Goal: Information Seeking & Learning: Find contact information

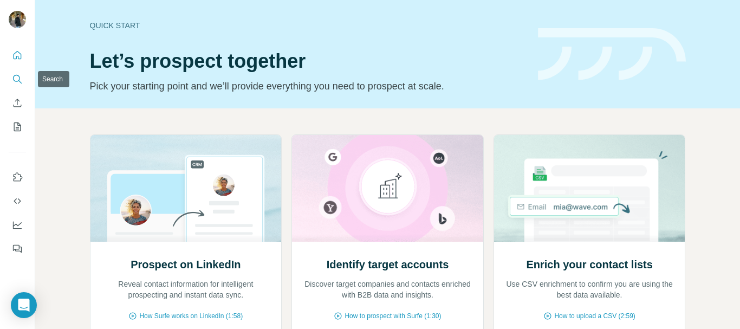
click at [20, 80] on icon "Search" at bounding box center [17, 79] width 11 height 11
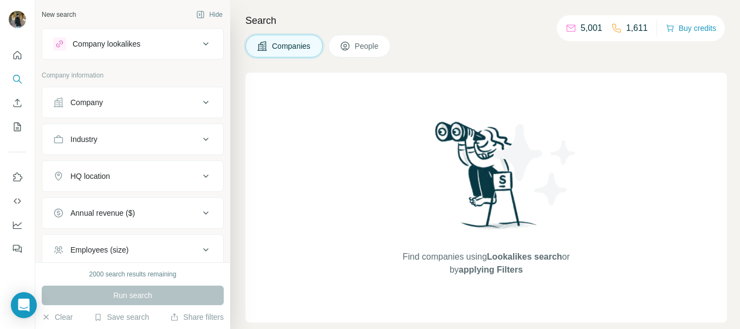
click at [361, 53] on button "People" at bounding box center [359, 46] width 63 height 23
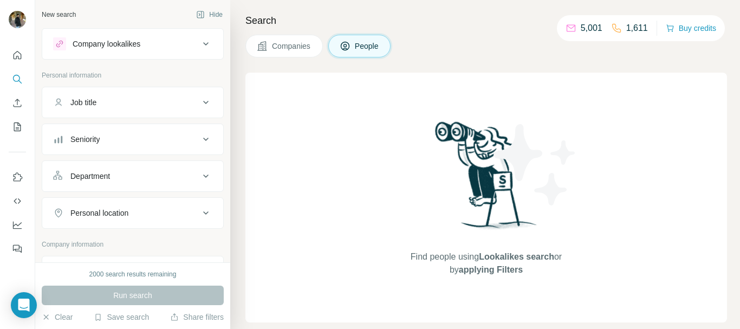
click at [200, 98] on icon at bounding box center [205, 102] width 13 height 13
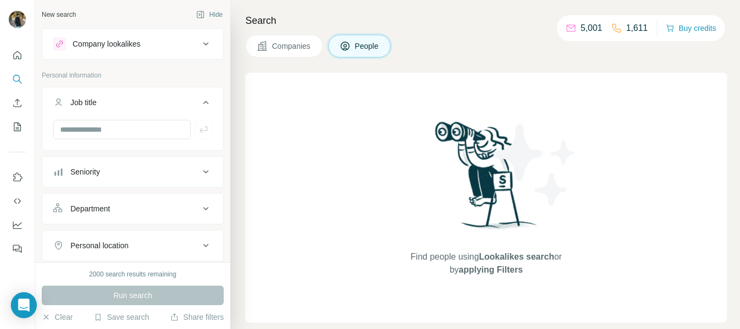
click at [200, 98] on icon at bounding box center [205, 102] width 13 height 13
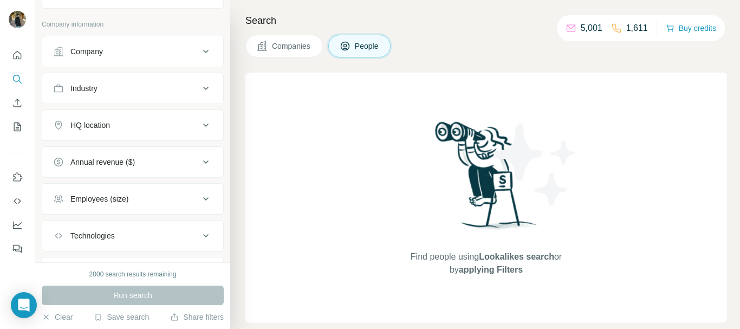
scroll to position [208, 0]
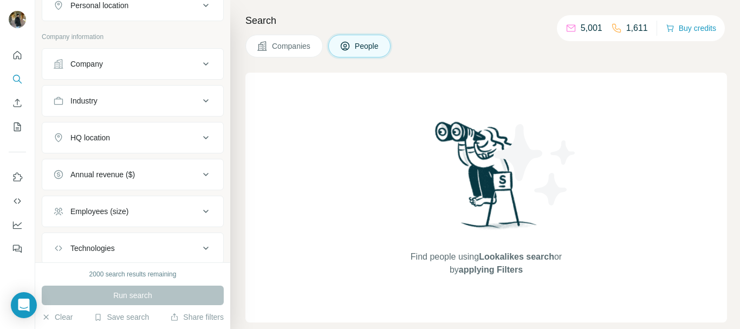
click at [120, 60] on div "Company" at bounding box center [126, 64] width 146 height 11
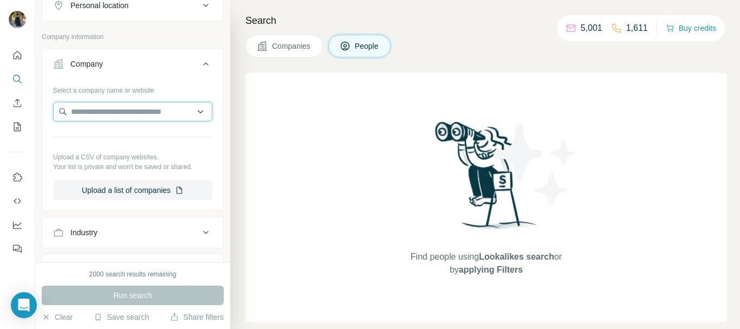
click at [115, 110] on input "text" at bounding box center [132, 112] width 159 height 20
type input "*"
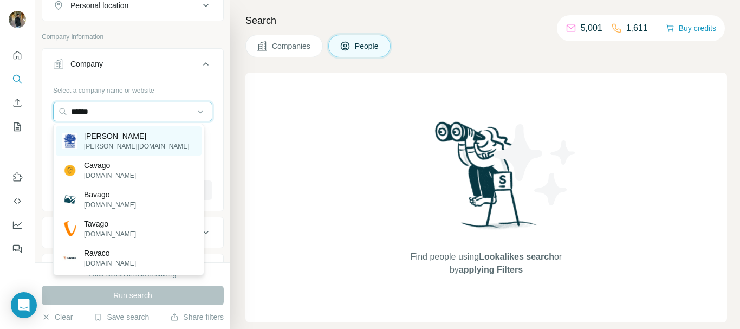
type input "******"
click at [111, 137] on p "Ravago" at bounding box center [137, 136] width 106 height 11
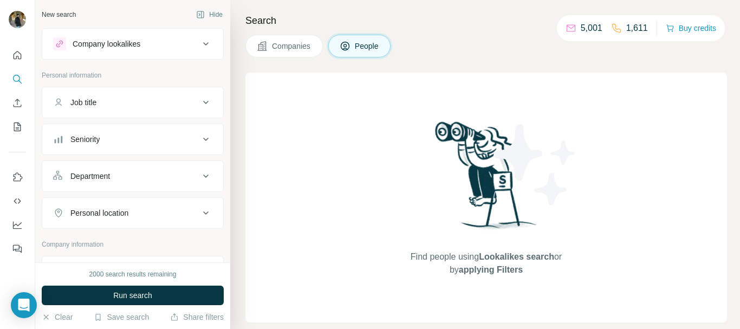
click at [118, 97] on div "Job title" at bounding box center [126, 102] width 146 height 11
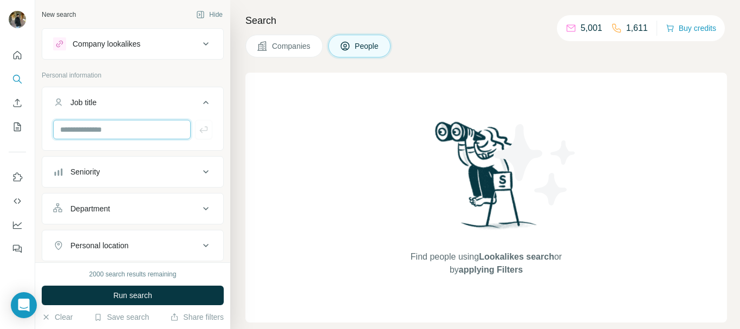
click at [112, 129] on input "text" at bounding box center [122, 130] width 138 height 20
type input "**"
type input "*"
type input "**********"
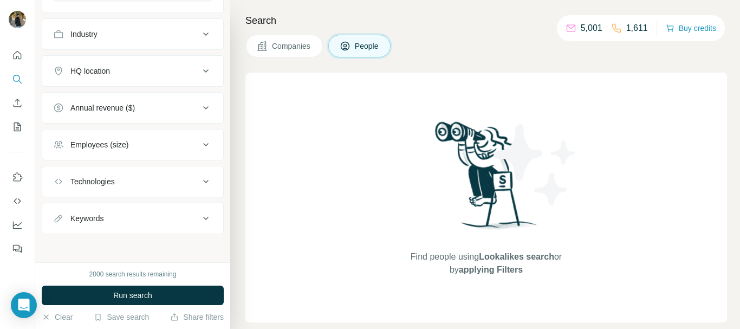
scroll to position [515, 0]
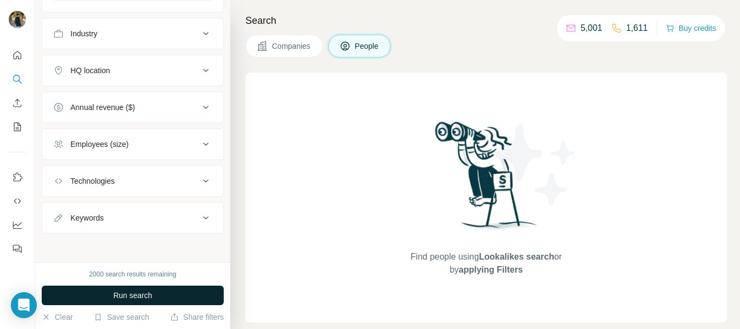
click at [126, 286] on button "Run search" at bounding box center [133, 296] width 182 height 20
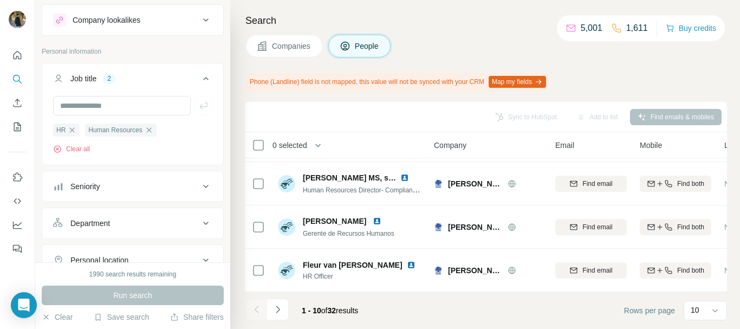
scroll to position [27, 0]
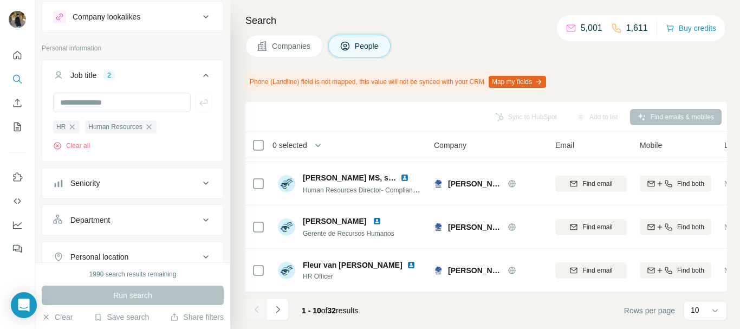
click at [114, 193] on button "Seniority" at bounding box center [132, 183] width 181 height 26
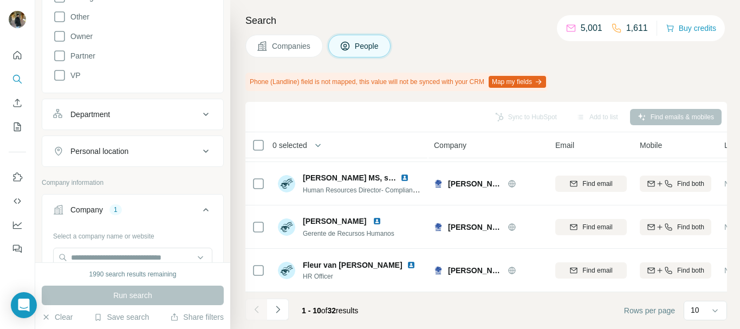
scroll to position [343, 0]
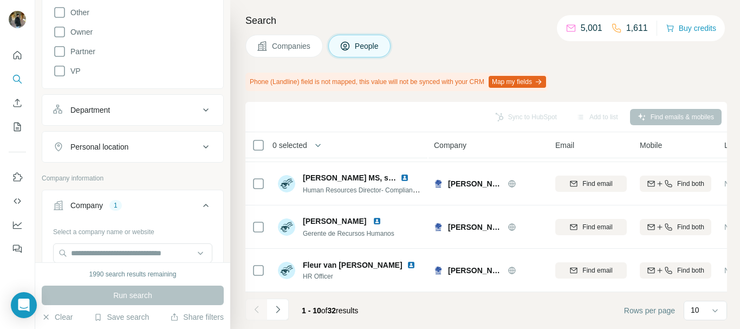
click at [130, 116] on button "Department" at bounding box center [132, 110] width 181 height 26
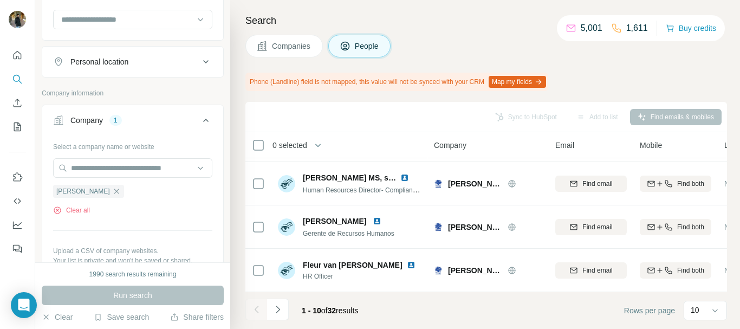
scroll to position [0, 0]
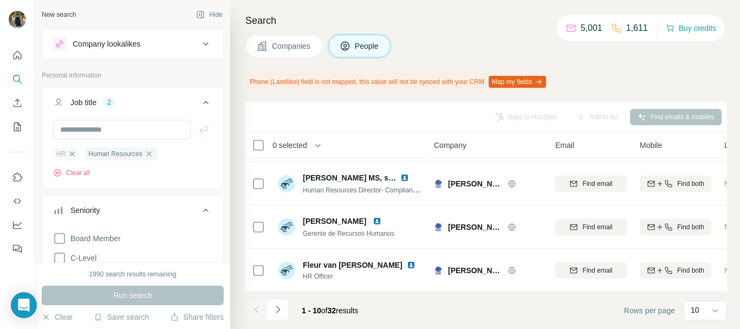
click at [72, 154] on icon "button" at bounding box center [72, 153] width 5 height 5
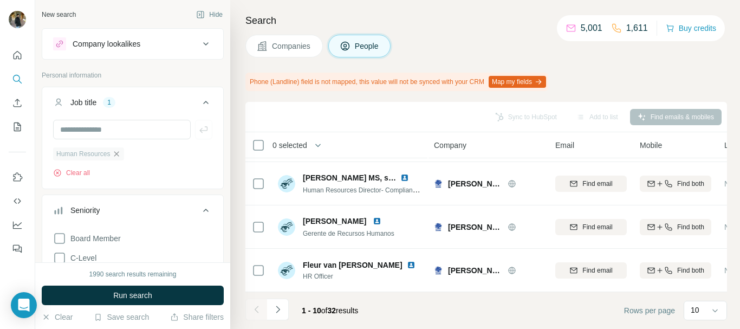
click at [120, 154] on icon "button" at bounding box center [116, 154] width 9 height 9
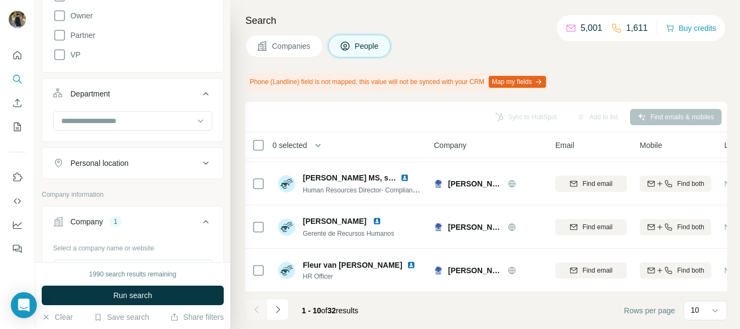
scroll to position [334, 0]
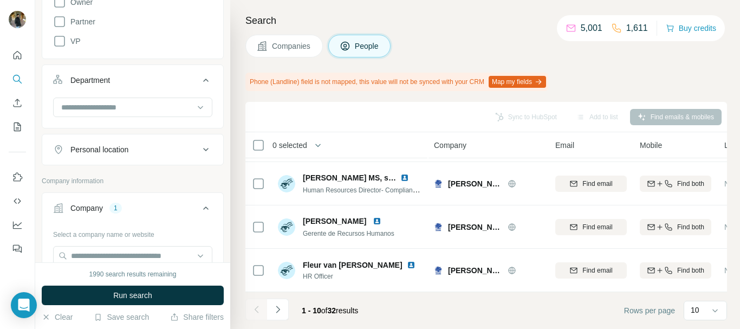
click at [354, 42] on button "People" at bounding box center [359, 46] width 63 height 23
click at [300, 42] on span "Companies" at bounding box center [292, 46] width 40 height 11
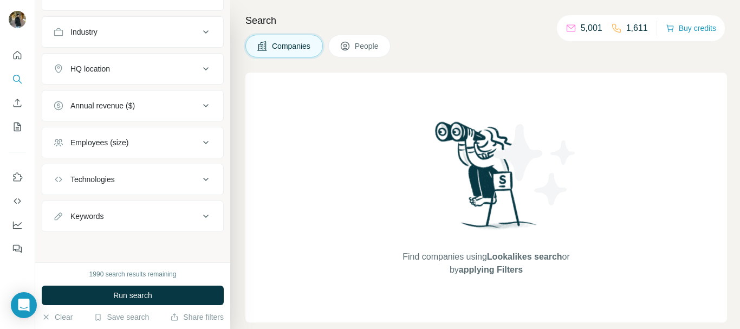
scroll to position [0, 0]
click at [121, 139] on div "Employees (size)" at bounding box center [99, 142] width 58 height 11
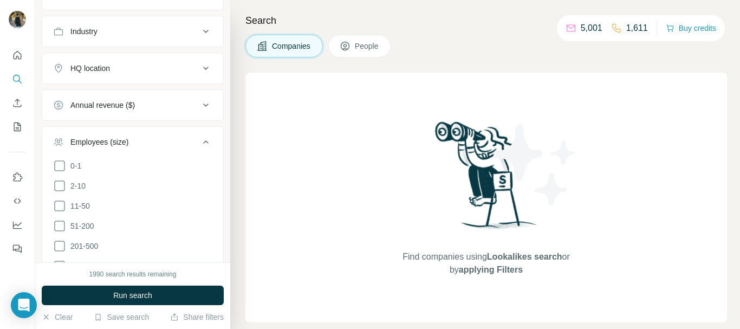
click at [121, 139] on div "Employees (size)" at bounding box center [99, 142] width 58 height 11
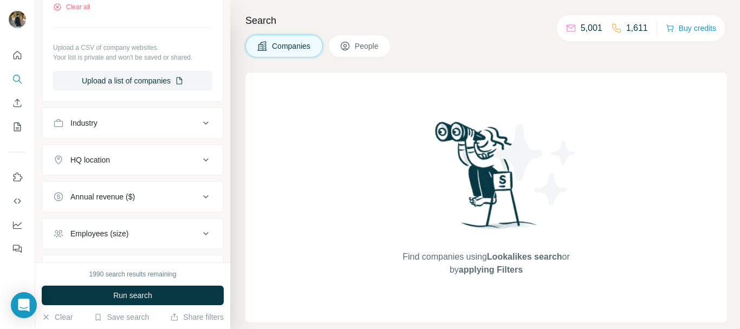
scroll to position [178, 0]
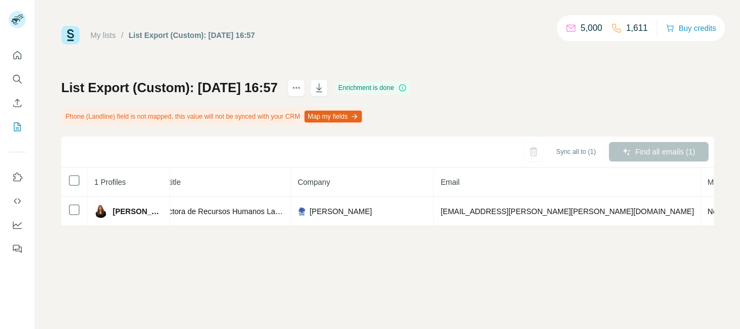
scroll to position [0, 191]
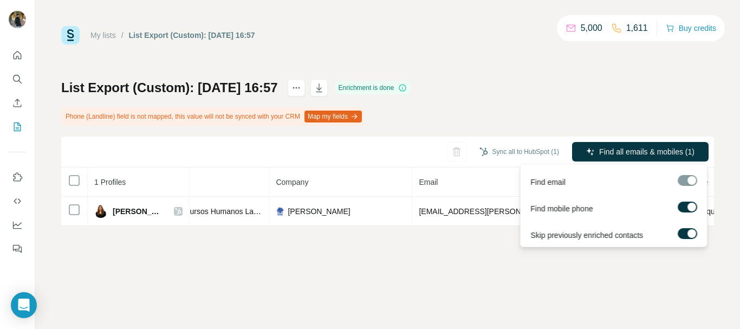
click at [619, 152] on span "Find all emails & mobiles (1)" at bounding box center [646, 151] width 95 height 11
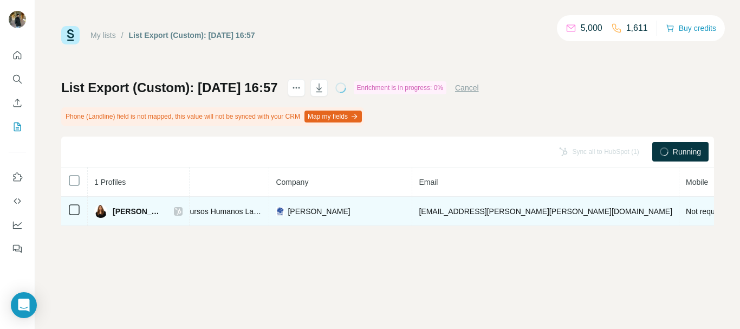
scroll to position [0, 211]
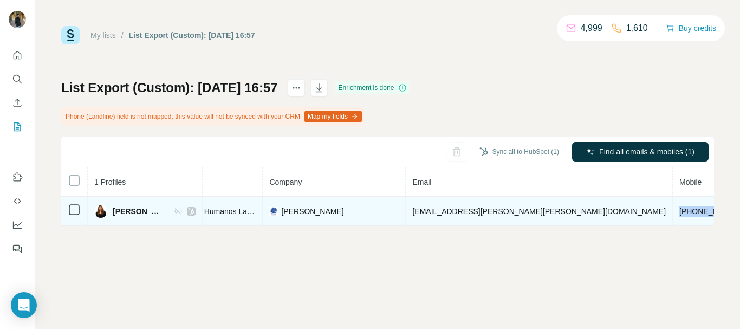
drag, startPoint x: 560, startPoint y: 211, endPoint x: 499, endPoint y: 211, distance: 61.2
click at [673, 211] on td "+573214543882" at bounding box center [714, 211] width 82 height 29
copy span "+573214543882"
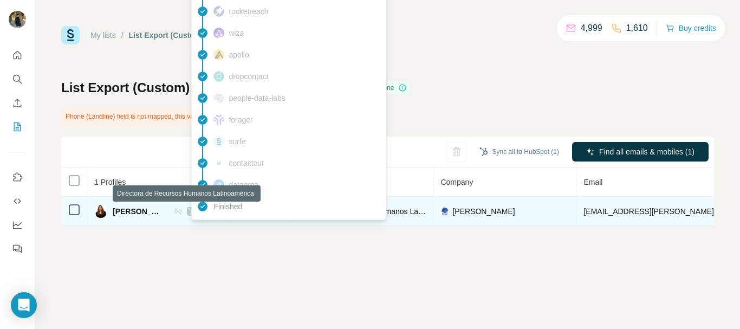
scroll to position [0, 0]
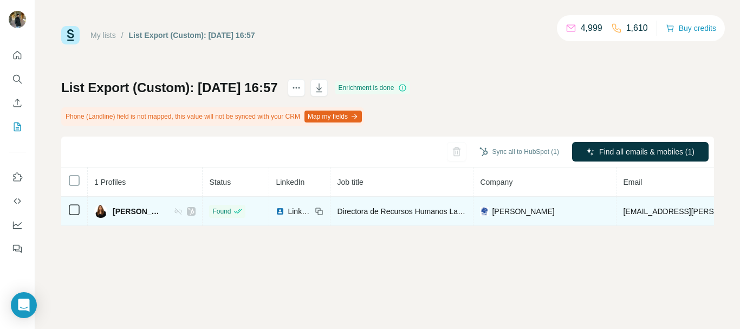
click at [318, 210] on icon at bounding box center [320, 212] width 5 height 5
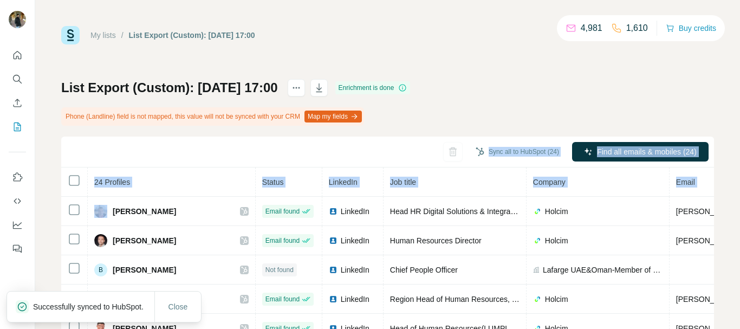
drag, startPoint x: 114, startPoint y: 210, endPoint x: 153, endPoint y: 151, distance: 70.8
click at [153, 151] on div "Sync all to HubSpot (24) Find all emails & mobiles (24) 24 Profiles Status Link…" at bounding box center [387, 295] width 653 height 317
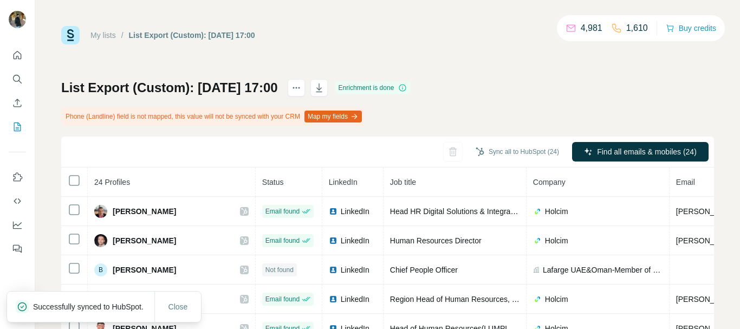
click at [74, 138] on div "Sync all to HubSpot (24) Find all emails & mobiles (24)" at bounding box center [387, 152] width 653 height 31
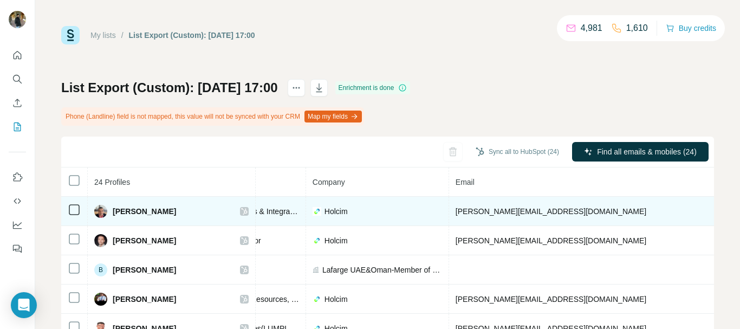
scroll to position [0, 325]
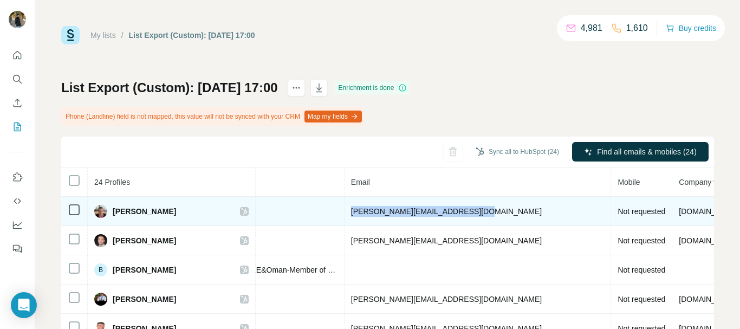
drag, startPoint x: 438, startPoint y: 212, endPoint x: 315, endPoint y: 214, distance: 123.1
click at [345, 214] on td "aleksandar.radosevic@holcim.com" at bounding box center [478, 211] width 267 height 29
copy span "aleksandar.radosevic@holcim.com"
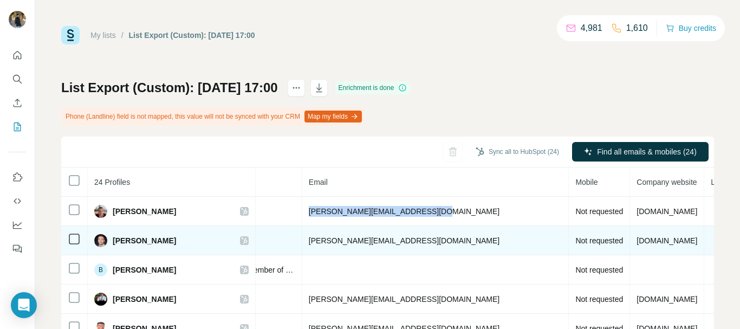
scroll to position [0, 0]
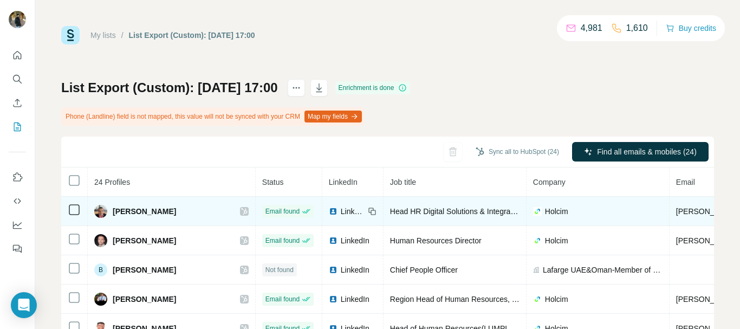
click at [368, 209] on icon at bounding box center [372, 211] width 9 height 9
click at [403, 211] on span "Head HR Digital Solutions & Integration" at bounding box center [456, 211] width 133 height 9
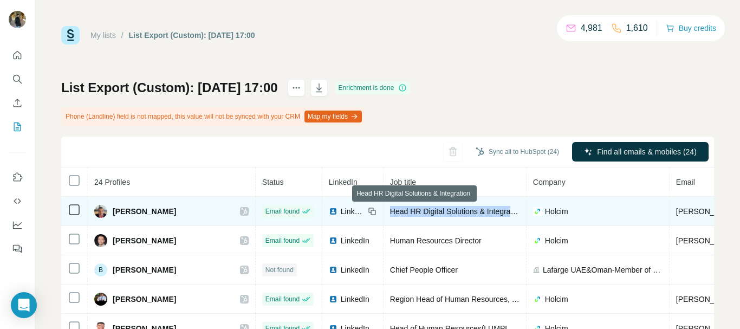
drag, startPoint x: 352, startPoint y: 208, endPoint x: 480, endPoint y: 208, distance: 127.4
click at [480, 208] on span "Head HR Digital Solutions & Integration" at bounding box center [456, 211] width 133 height 9
copy span "Head HR Digital Solutions & Integra"
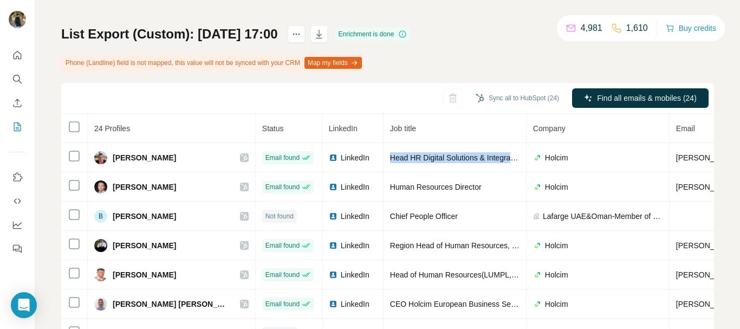
scroll to position [108, 0]
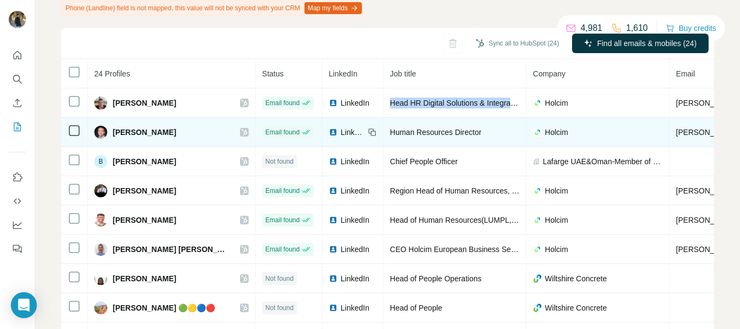
drag, startPoint x: 183, startPoint y: 131, endPoint x: 113, endPoint y: 130, distance: 69.9
click at [113, 130] on div "Andrey Boroditsky" at bounding box center [171, 132] width 154 height 13
copy span "Andrey Boroditsky"
click at [368, 134] on icon at bounding box center [372, 132] width 9 height 9
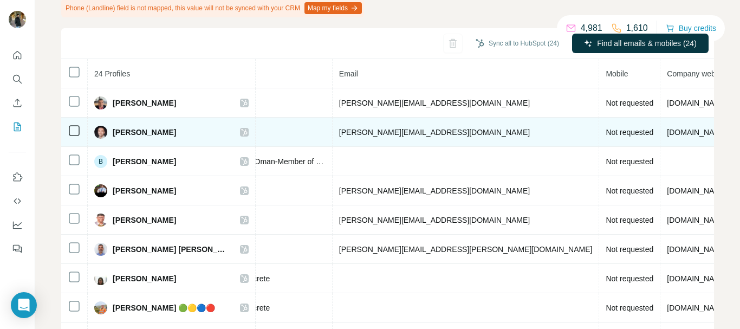
scroll to position [0, 367]
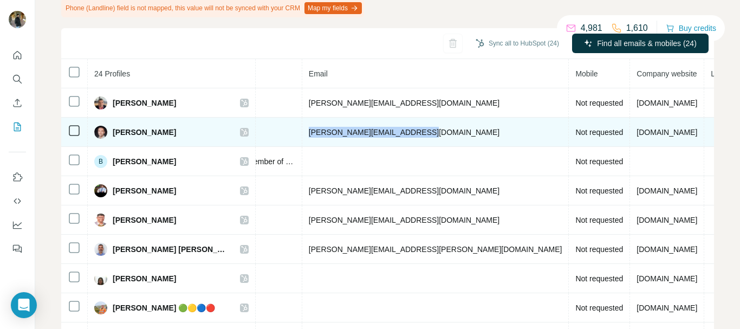
drag, startPoint x: 397, startPoint y: 131, endPoint x: 273, endPoint y: 131, distance: 124.1
click at [302, 131] on td "andrey.boroditsky@holcim.com" at bounding box center [435, 132] width 267 height 29
copy span "andrey.boroditsky@holcim.com"
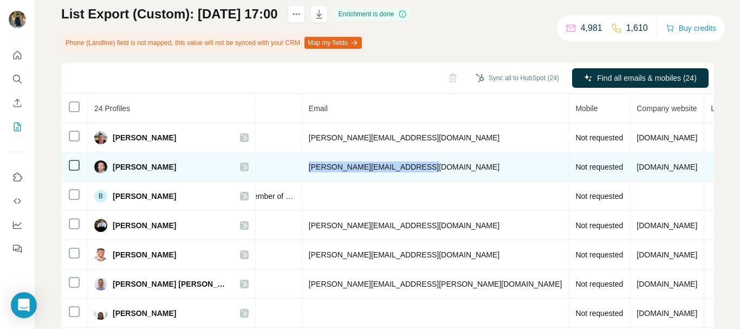
scroll to position [54, 0]
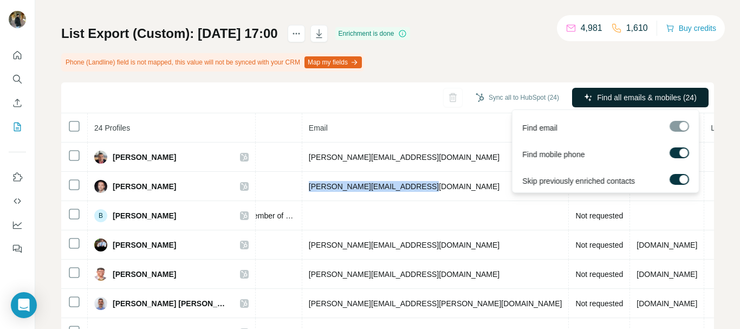
click at [643, 94] on span "Find all emails & mobiles (24)" at bounding box center [647, 97] width 100 height 11
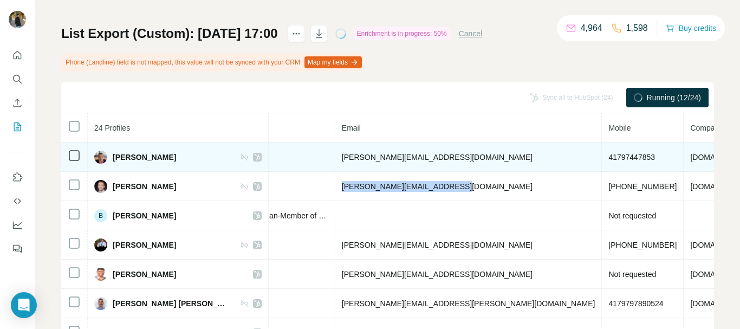
scroll to position [0, 377]
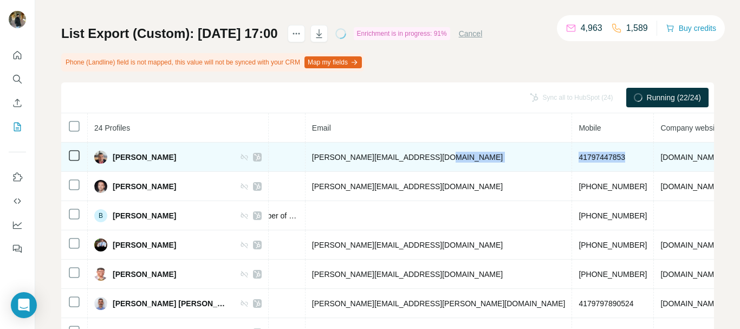
drag, startPoint x: 485, startPoint y: 157, endPoint x: 425, endPoint y: 157, distance: 59.6
click at [425, 157] on tr "Aleksandar Radosevic Found LinkedIn Head HR Digital Solutions & Integration Hol…" at bounding box center [273, 157] width 1179 height 29
copy tr "41797447853"
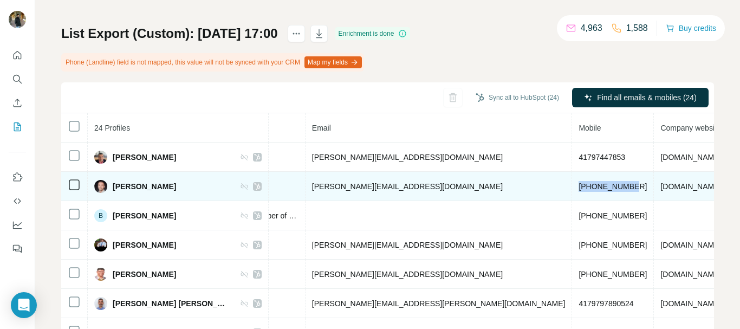
drag, startPoint x: 492, startPoint y: 183, endPoint x: 431, endPoint y: 187, distance: 60.8
click at [572, 187] on td "+79852160954" at bounding box center [613, 186] width 82 height 29
copy span "+79852160954"
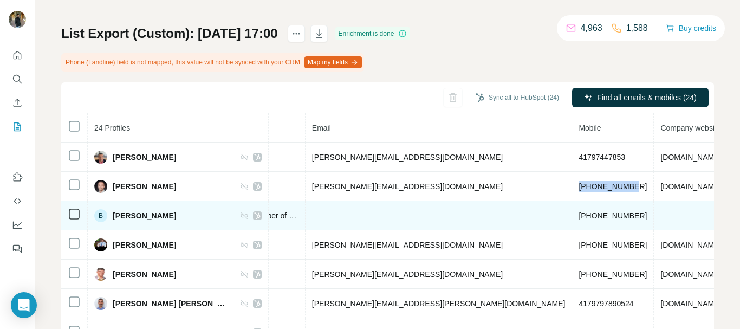
drag, startPoint x: 188, startPoint y: 215, endPoint x: 114, endPoint y: 216, distance: 73.2
click at [114, 216] on div "B Basem Al-Khalaileh" at bounding box center [177, 215] width 167 height 13
copy span "Basem Al-Khalaileh"
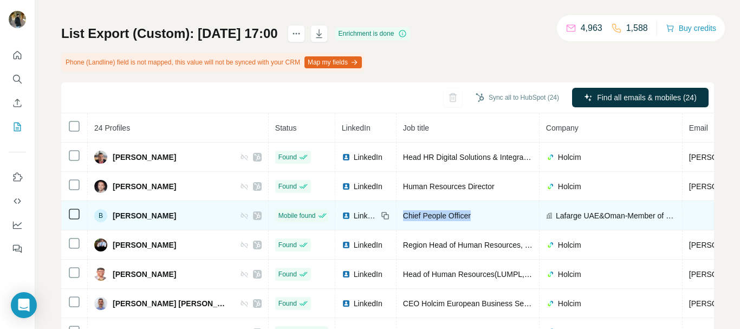
drag, startPoint x: 464, startPoint y: 212, endPoint x: 364, endPoint y: 212, distance: 100.3
click at [397, 212] on td "Chief People Officer" at bounding box center [468, 215] width 143 height 29
copy span "Chief People Officer"
click at [384, 217] on icon at bounding box center [386, 216] width 5 height 5
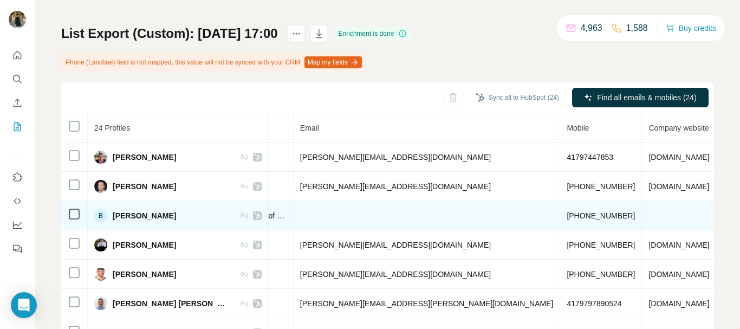
scroll to position [9, 389]
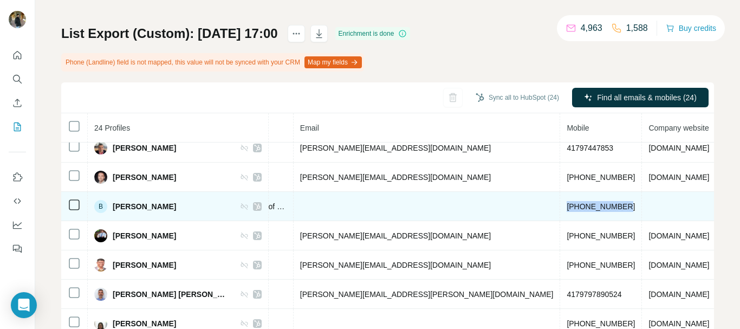
drag, startPoint x: 482, startPoint y: 207, endPoint x: 421, endPoint y: 211, distance: 61.4
click at [560, 211] on td "+971554406716" at bounding box center [601, 206] width 82 height 29
copy span "+971554406716"
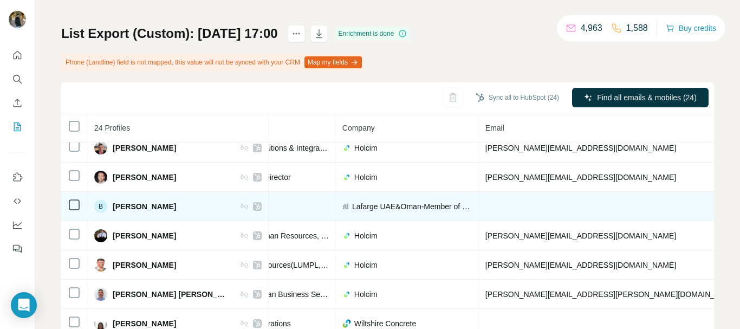
scroll to position [9, 217]
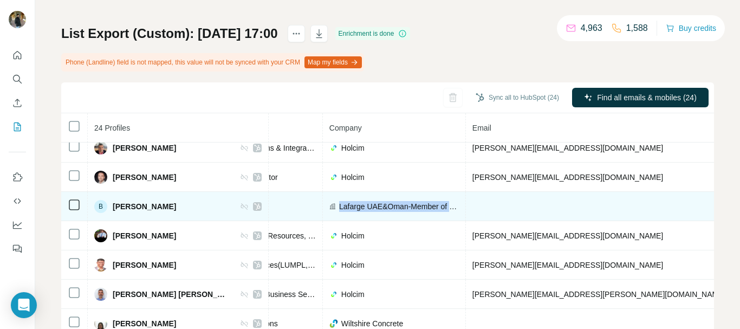
drag, startPoint x: 303, startPoint y: 204, endPoint x: 420, endPoint y: 197, distance: 116.7
click at [420, 197] on td "Lafarge UAE&Oman-Member of Holcim Group" at bounding box center [394, 206] width 143 height 29
copy span "Lafarge UAE&Oman-Member of"
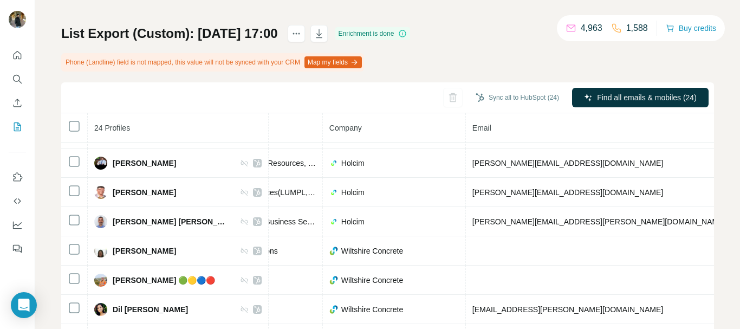
scroll to position [86, 217]
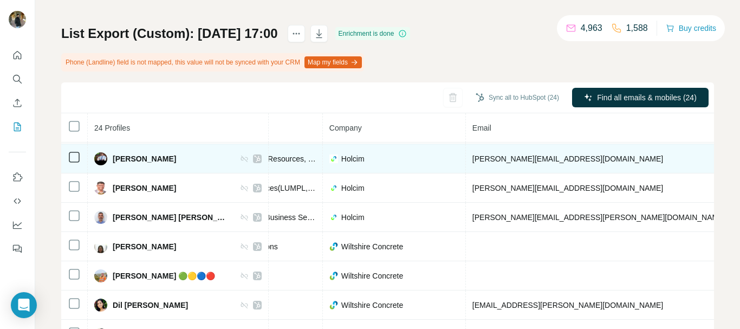
drag, startPoint x: 196, startPoint y: 157, endPoint x: 111, endPoint y: 159, distance: 85.7
click at [111, 159] on div "Bhogendra Mishra" at bounding box center [177, 158] width 167 height 13
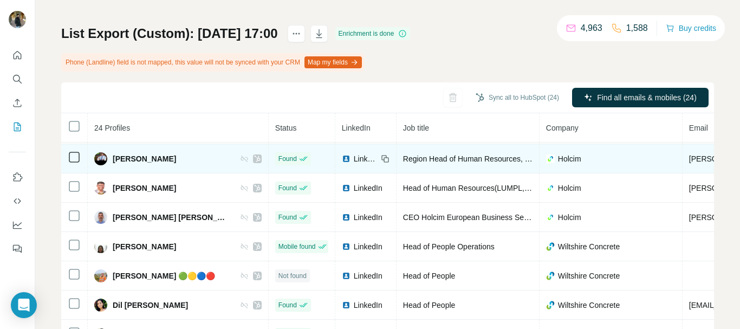
click at [381, 159] on icon at bounding box center [385, 158] width 9 height 9
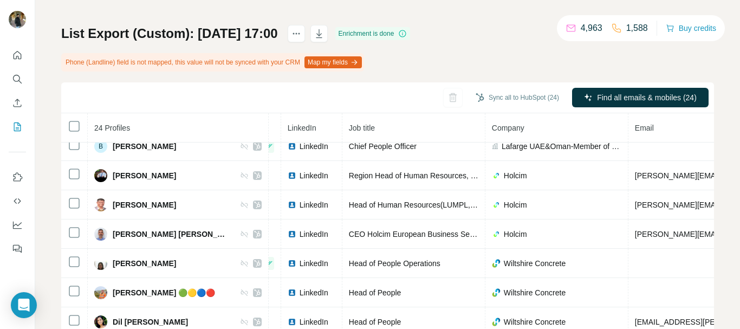
scroll to position [68, 54]
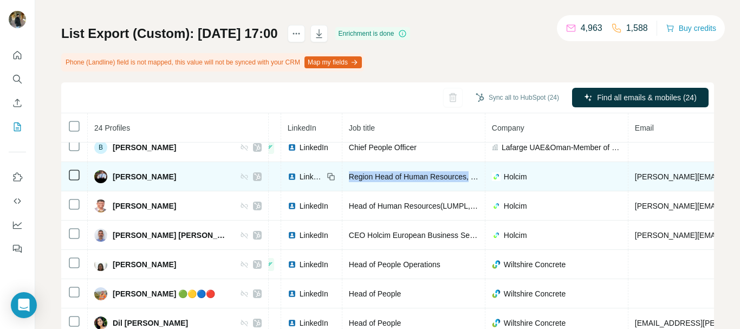
drag, startPoint x: 326, startPoint y: 175, endPoint x: 450, endPoint y: 169, distance: 123.7
click at [450, 169] on td "Region Head of Human Resources, Middle East & Africa" at bounding box center [414, 176] width 143 height 29
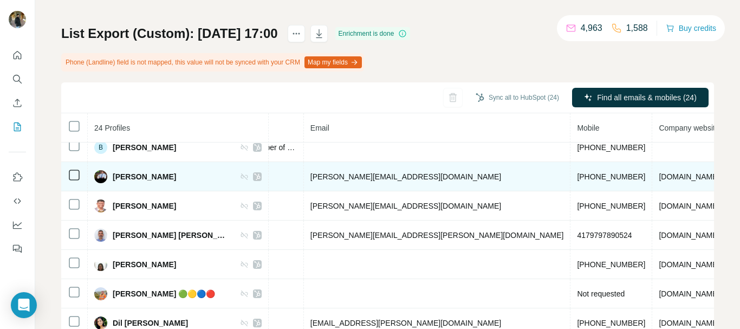
scroll to position [68, 379]
drag, startPoint x: 401, startPoint y: 175, endPoint x: 287, endPoint y: 182, distance: 114.1
click at [304, 182] on td "bhogendra.mishra@holcim.com" at bounding box center [437, 176] width 267 height 29
drag, startPoint x: 515, startPoint y: 179, endPoint x: 457, endPoint y: 179, distance: 58.0
click at [570, 179] on td "+447435611973" at bounding box center [611, 176] width 82 height 29
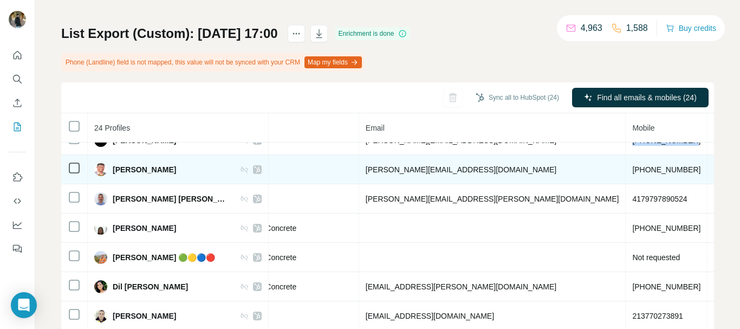
scroll to position [105, 0]
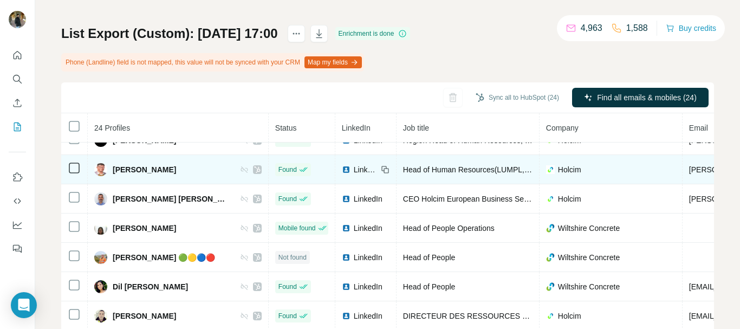
drag, startPoint x: 195, startPoint y: 170, endPoint x: 111, endPoint y: 170, distance: 84.0
click at [111, 170] on div "Biswajit Chakraborty" at bounding box center [177, 169] width 167 height 13
click at [384, 169] on icon at bounding box center [386, 170] width 5 height 5
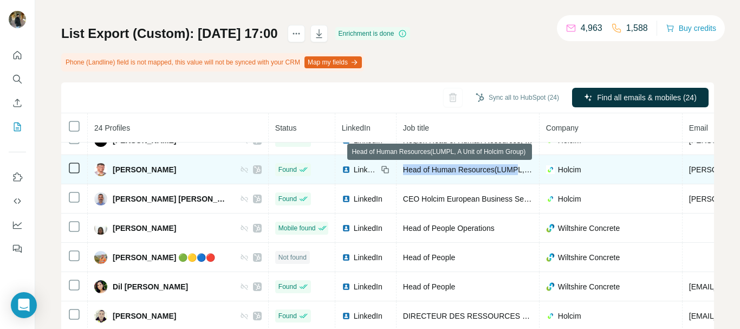
drag, startPoint x: 380, startPoint y: 170, endPoint x: 498, endPoint y: 166, distance: 117.7
click at [498, 166] on span "Head of Human Resources(LUMPL, A Unit of Holcim Group)" at bounding box center [504, 169] width 203 height 9
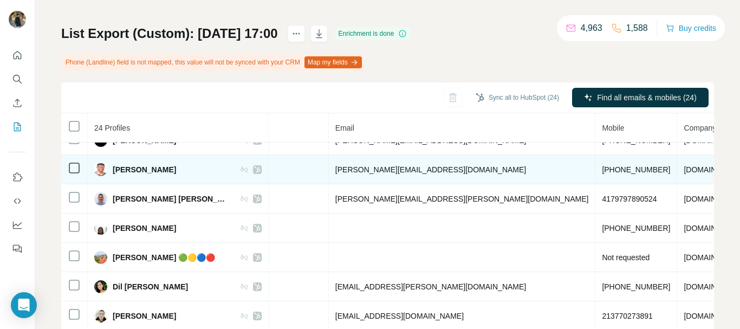
scroll to position [105, 324]
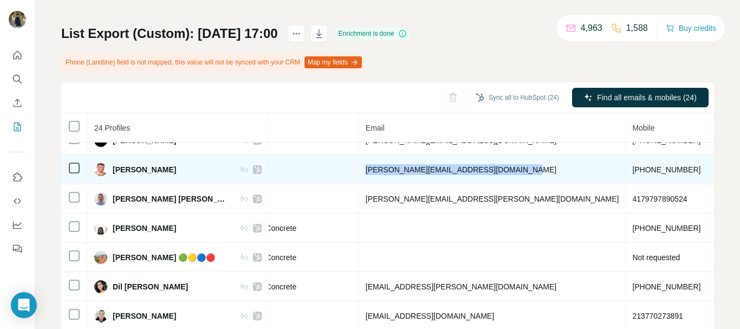
drag, startPoint x: 493, startPoint y: 169, endPoint x: 340, endPoint y: 166, distance: 152.9
click at [359, 166] on td "biswajit.chakraborty@lafargeholcim.com" at bounding box center [492, 169] width 267 height 29
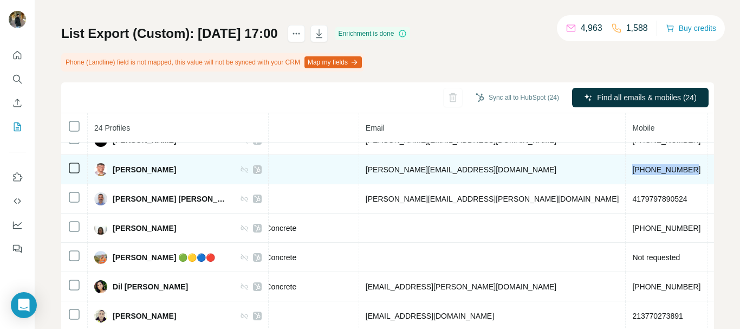
drag, startPoint x: 573, startPoint y: 169, endPoint x: 514, endPoint y: 171, distance: 59.1
click at [626, 171] on td "+919957906942" at bounding box center [667, 169] width 82 height 29
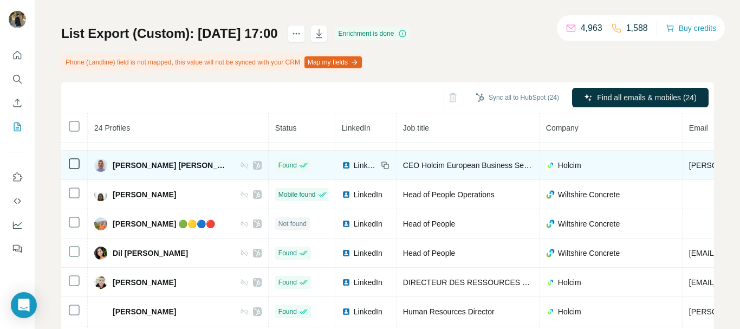
scroll to position [140, 0]
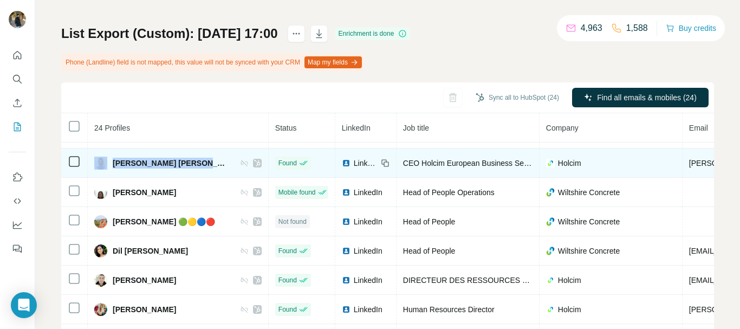
drag, startPoint x: 195, startPoint y: 165, endPoint x: 109, endPoint y: 166, distance: 85.1
click at [109, 166] on div "Carlos Garrido Pedraz" at bounding box center [177, 163] width 167 height 13
click at [381, 164] on icon at bounding box center [385, 163] width 9 height 9
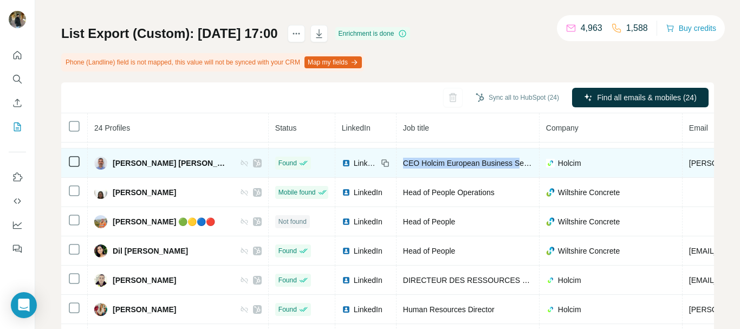
drag, startPoint x: 378, startPoint y: 165, endPoint x: 499, endPoint y: 166, distance: 120.3
click at [499, 166] on td "CEO Holcim European Business Services" at bounding box center [468, 163] width 143 height 29
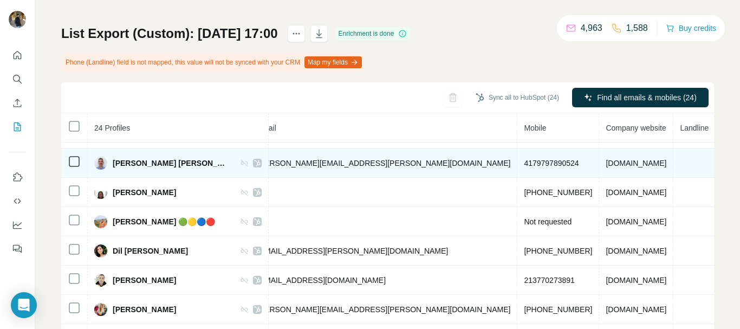
scroll to position [140, 324]
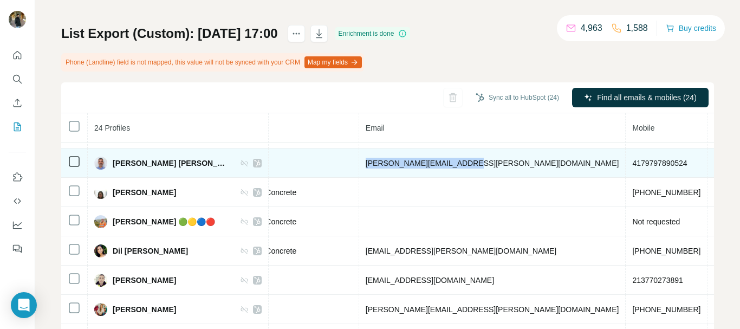
drag, startPoint x: 442, startPoint y: 162, endPoint x: 339, endPoint y: 170, distance: 102.8
click at [359, 170] on td "carlos.garrido@holcim.com" at bounding box center [492, 163] width 267 height 29
drag, startPoint x: 571, startPoint y: 163, endPoint x: 514, endPoint y: 164, distance: 57.5
click at [626, 164] on td "4179797890524" at bounding box center [667, 163] width 82 height 29
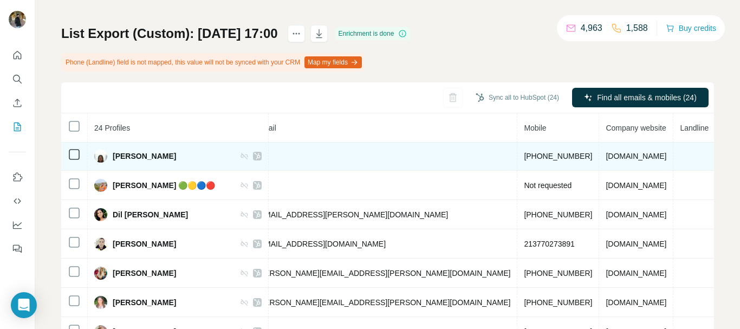
scroll to position [177, 0]
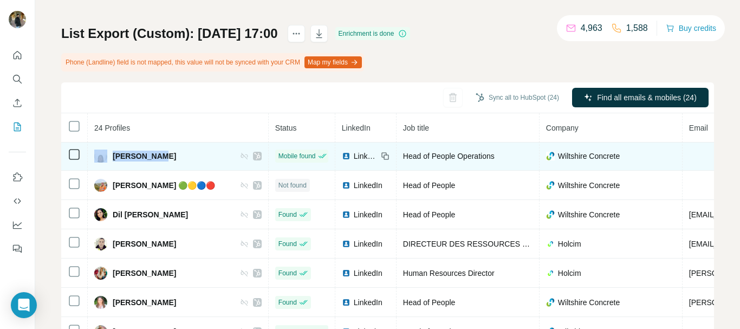
drag, startPoint x: 160, startPoint y: 157, endPoint x: 109, endPoint y: 156, distance: 51.0
click at [109, 156] on div "Carol Cooke" at bounding box center [177, 156] width 167 height 13
click at [381, 157] on icon at bounding box center [385, 156] width 9 height 9
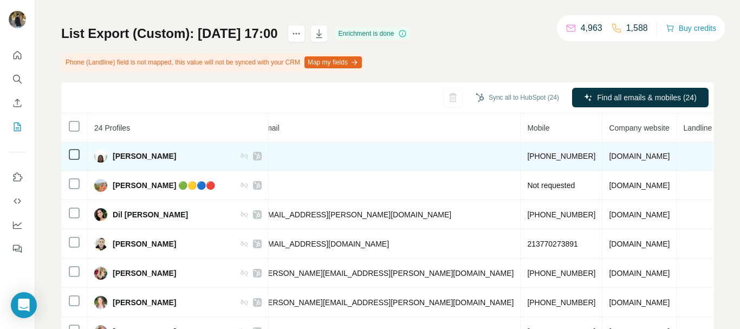
scroll to position [177, 432]
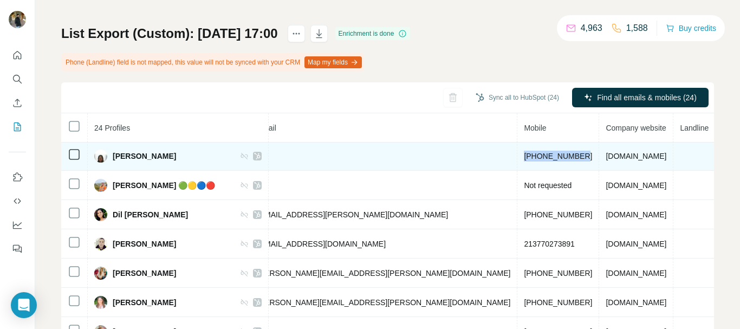
drag, startPoint x: 465, startPoint y: 156, endPoint x: 398, endPoint y: 162, distance: 67.0
click at [518, 162] on td "+447789905015" at bounding box center [559, 155] width 82 height 29
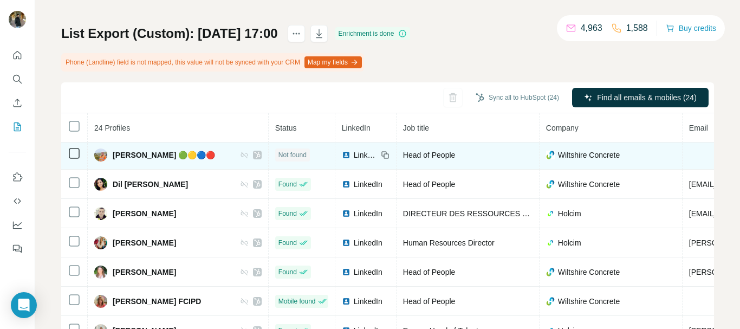
scroll to position [204, 0]
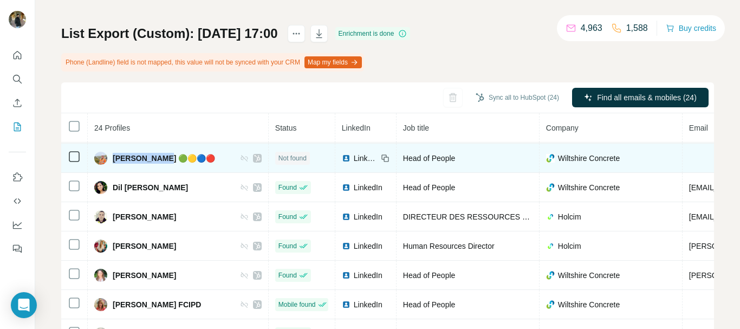
drag, startPoint x: 162, startPoint y: 157, endPoint x: 113, endPoint y: 155, distance: 48.3
click at [113, 155] on span "Clare Acklam 🟢🟡🔵🔴" at bounding box center [164, 158] width 102 height 11
click at [381, 160] on icon at bounding box center [385, 158] width 9 height 9
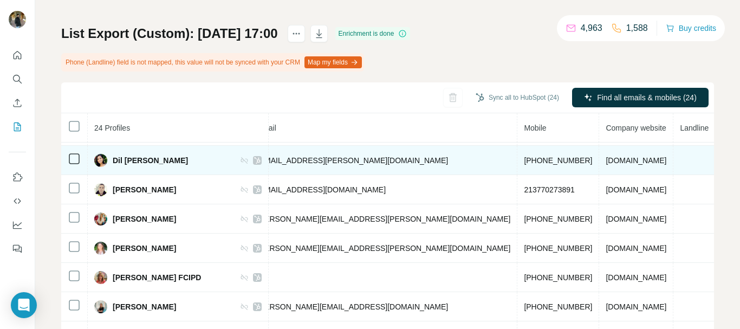
scroll to position [231, 0]
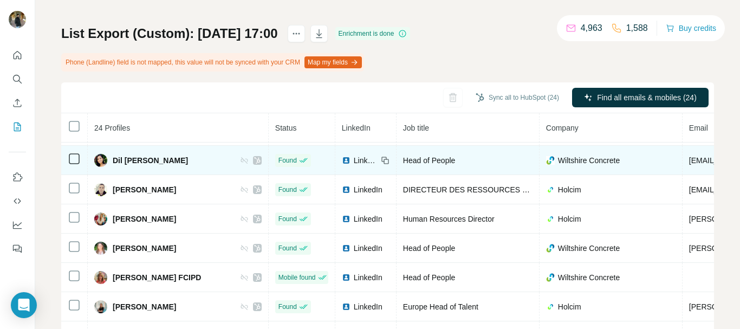
click at [381, 162] on icon at bounding box center [385, 160] width 9 height 9
drag, startPoint x: 163, startPoint y: 158, endPoint x: 111, endPoint y: 157, distance: 51.5
click at [111, 157] on div "Dil Cromwell" at bounding box center [177, 160] width 167 height 13
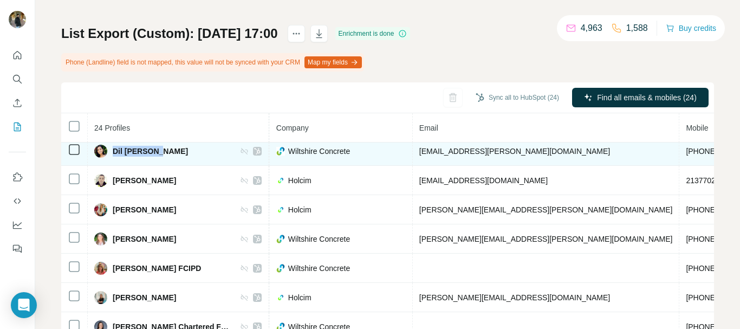
scroll to position [240, 269]
drag, startPoint x: 502, startPoint y: 154, endPoint x: 396, endPoint y: 153, distance: 106.2
click at [414, 153] on td "dil.cromwell@aggregate.com" at bounding box center [547, 151] width 267 height 29
drag, startPoint x: 624, startPoint y: 152, endPoint x: 567, endPoint y: 153, distance: 56.4
click at [687, 153] on span "+447815787670" at bounding box center [721, 151] width 68 height 9
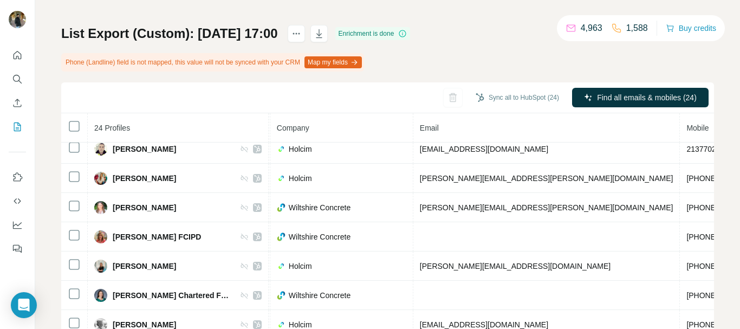
scroll to position [267, 269]
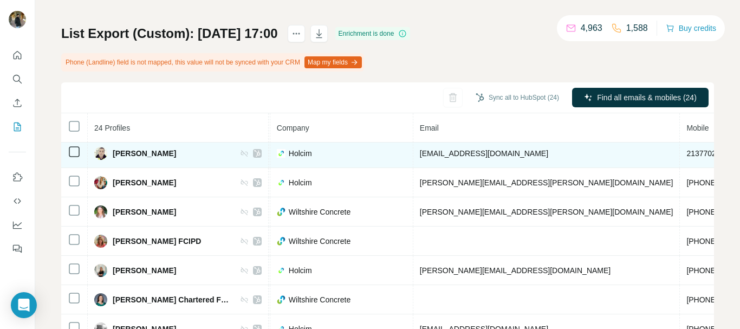
drag, startPoint x: 185, startPoint y: 152, endPoint x: 113, endPoint y: 148, distance: 72.8
click at [113, 148] on div "DJAMEL MAHFOUF" at bounding box center [177, 153] width 167 height 13
drag, startPoint x: 396, startPoint y: 152, endPoint x: 534, endPoint y: 149, distance: 138.2
click at [534, 149] on td "djamel.mahfouf@lafargeholcim.com" at bounding box center [547, 153] width 267 height 29
drag, startPoint x: 621, startPoint y: 153, endPoint x: 565, endPoint y: 154, distance: 55.8
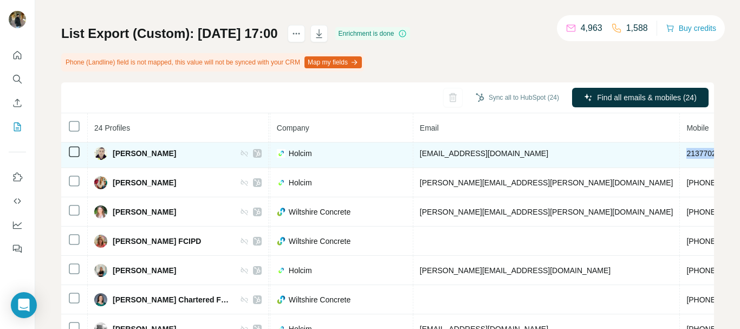
click at [680, 154] on td "213770273891" at bounding box center [721, 153] width 82 height 29
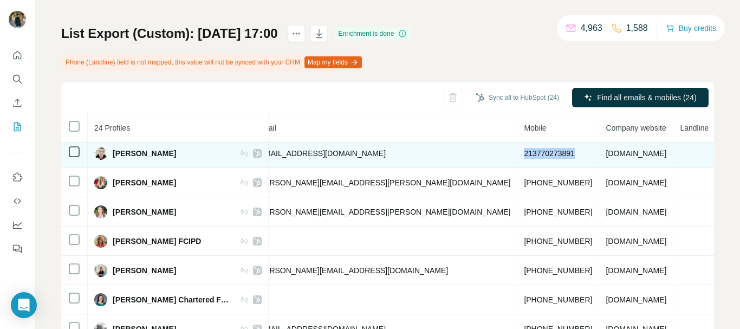
scroll to position [267, 0]
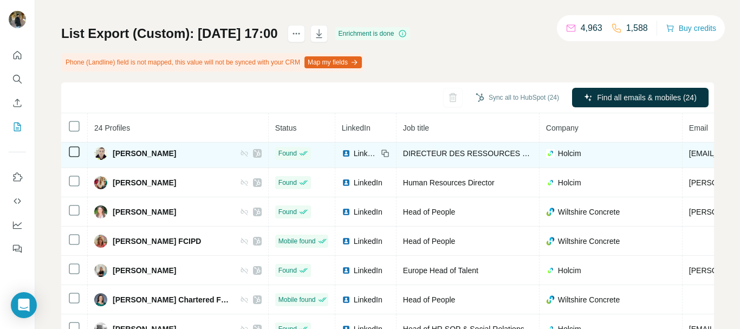
click at [381, 152] on icon at bounding box center [385, 153] width 9 height 9
drag, startPoint x: 380, startPoint y: 152, endPoint x: 504, endPoint y: 150, distance: 123.1
click at [504, 150] on span "DIRECTEUR DES RESSOURCES HUMAINES USINE DE M'SILA & DIRECTEUR DES RELATIONS SOC…" at bounding box center [626, 153] width 447 height 9
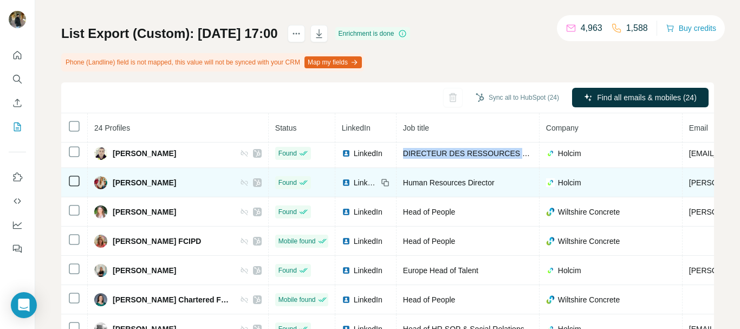
drag, startPoint x: 177, startPoint y: 184, endPoint x: 114, endPoint y: 182, distance: 62.4
click at [114, 182] on div "Giovanna Erazo" at bounding box center [177, 182] width 167 height 13
click at [381, 185] on icon at bounding box center [385, 182] width 9 height 9
click at [381, 183] on icon at bounding box center [385, 182] width 9 height 9
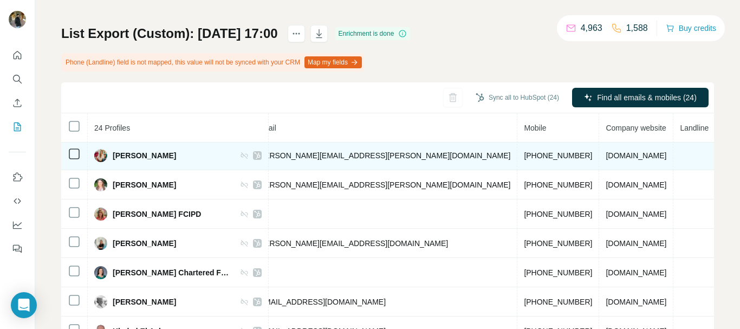
scroll to position [294, 269]
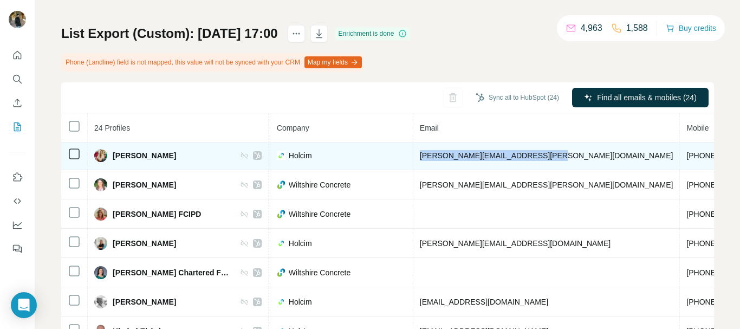
drag, startPoint x: 525, startPoint y: 157, endPoint x: 396, endPoint y: 166, distance: 129.3
click at [414, 166] on td "giovanna.erazo@lafargeholcim.com" at bounding box center [547, 155] width 267 height 29
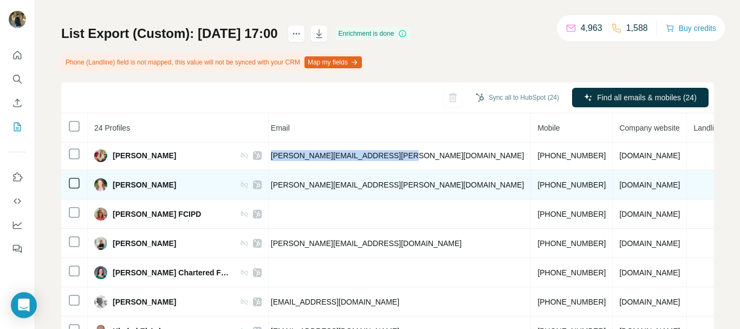
scroll to position [294, 432]
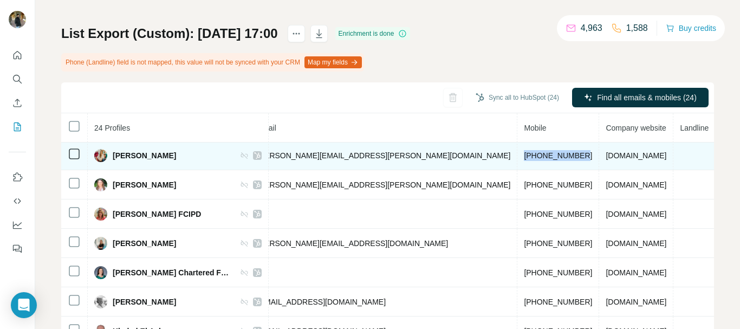
drag, startPoint x: 462, startPoint y: 156, endPoint x: 402, endPoint y: 156, distance: 59.6
click at [518, 156] on td "+573134881521" at bounding box center [559, 155] width 82 height 29
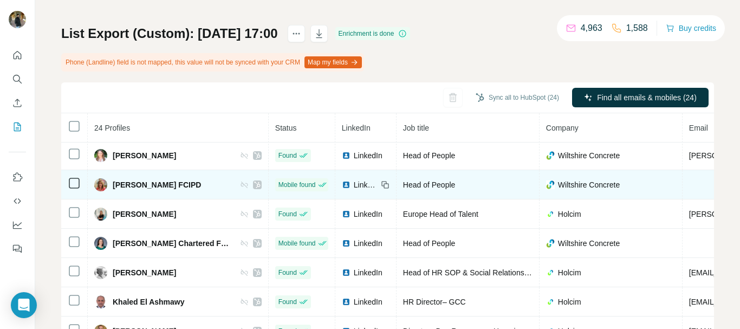
scroll to position [316, 0]
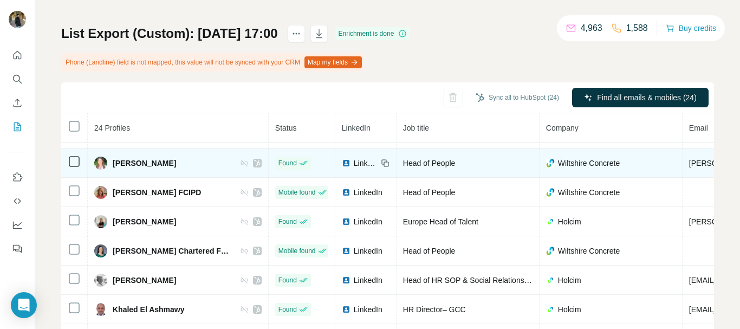
click at [356, 162] on div "LinkedIn" at bounding box center [366, 163] width 48 height 11
click at [381, 162] on icon at bounding box center [385, 163] width 9 height 9
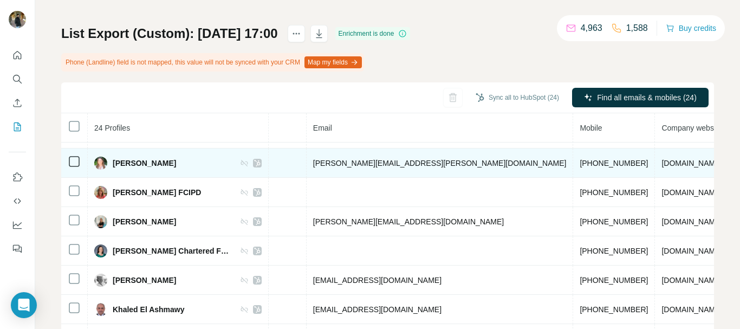
scroll to position [316, 378]
drag, startPoint x: 405, startPoint y: 162, endPoint x: 287, endPoint y: 163, distance: 117.6
click at [305, 163] on td "hazel.mooney@aggregate.com" at bounding box center [438, 163] width 267 height 29
drag, startPoint x: 517, startPoint y: 166, endPoint x: 458, endPoint y: 166, distance: 59.1
click at [578, 166] on span "+447753310477" at bounding box center [612, 163] width 68 height 9
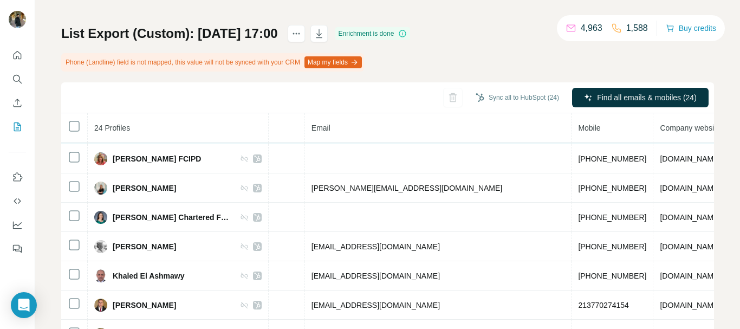
scroll to position [352, 378]
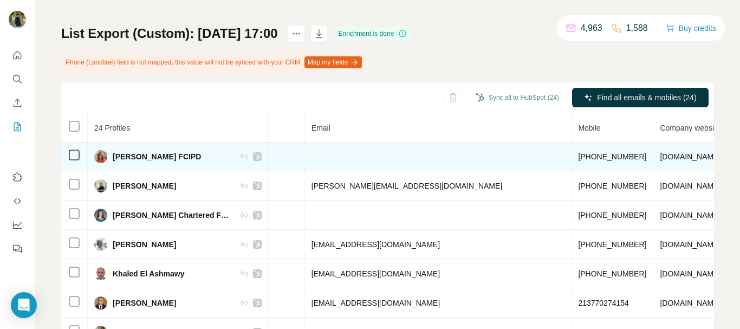
drag, startPoint x: 196, startPoint y: 158, endPoint x: 114, endPoint y: 158, distance: 81.8
click at [114, 158] on div "Heather Davies FCIPD" at bounding box center [177, 156] width 167 height 13
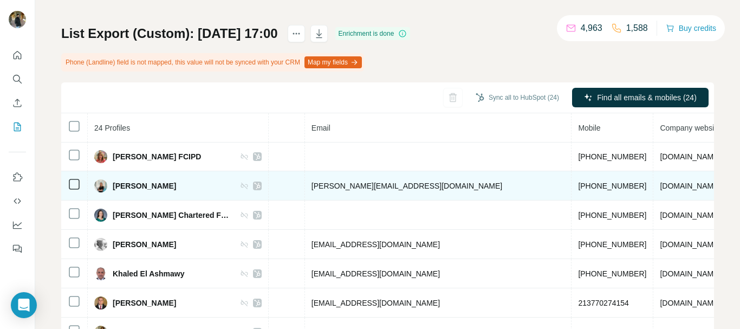
scroll to position [352, 0]
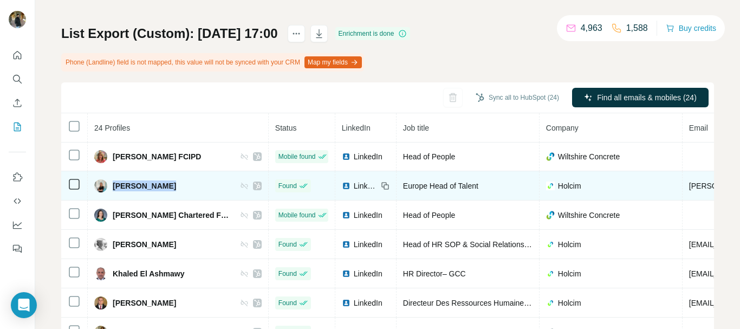
drag, startPoint x: 164, startPoint y: 190, endPoint x: 112, endPoint y: 184, distance: 52.4
click at [112, 184] on div "Ivana Jeremic" at bounding box center [177, 185] width 167 height 13
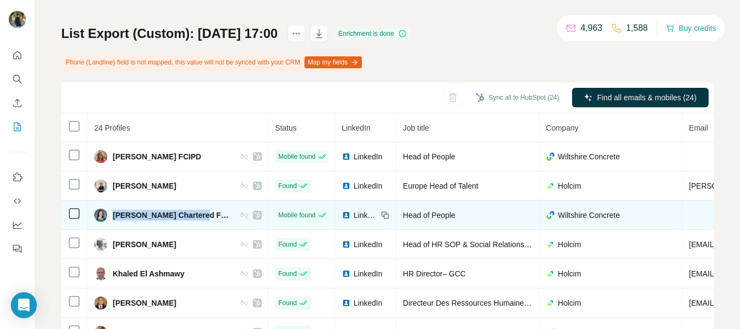
drag, startPoint x: 196, startPoint y: 216, endPoint x: 114, endPoint y: 213, distance: 81.3
click at [114, 213] on span "Karen Birch Chartered FCIPD" at bounding box center [171, 215] width 117 height 11
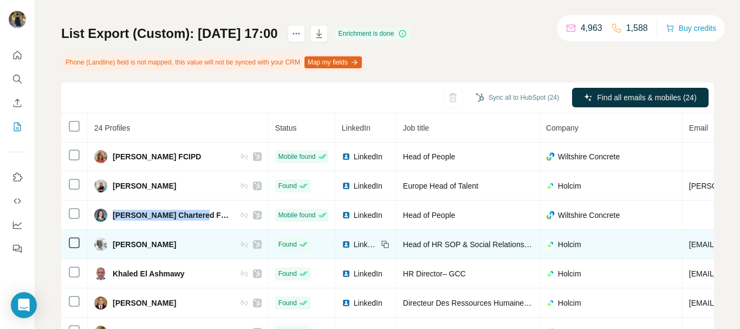
drag, startPoint x: 175, startPoint y: 243, endPoint x: 112, endPoint y: 246, distance: 62.4
click at [112, 246] on div "Katrien Tordeur" at bounding box center [177, 244] width 167 height 13
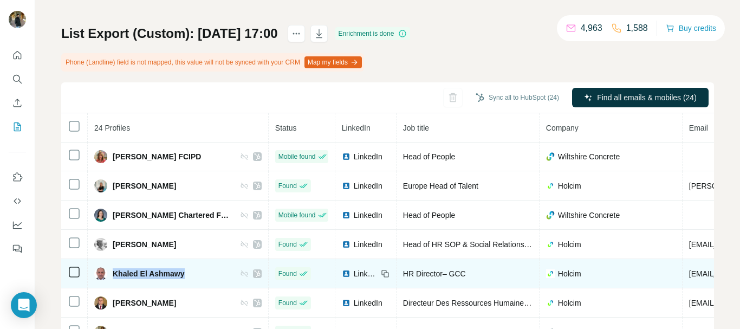
drag, startPoint x: 184, startPoint y: 276, endPoint x: 114, endPoint y: 270, distance: 70.2
click at [114, 270] on span "Khaled El Ashmawy" at bounding box center [149, 273] width 72 height 11
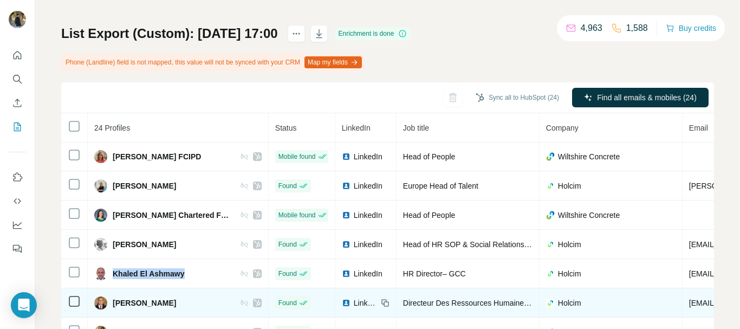
drag, startPoint x: 201, startPoint y: 300, endPoint x: 113, endPoint y: 304, distance: 87.4
click at [113, 304] on div "Kheireddine BOULSANE" at bounding box center [177, 302] width 167 height 13
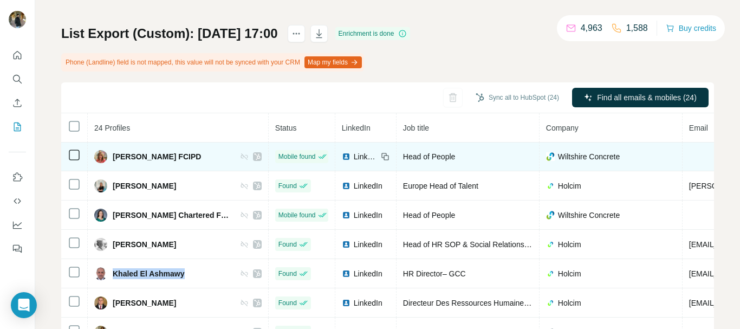
click at [381, 154] on icon at bounding box center [385, 156] width 9 height 9
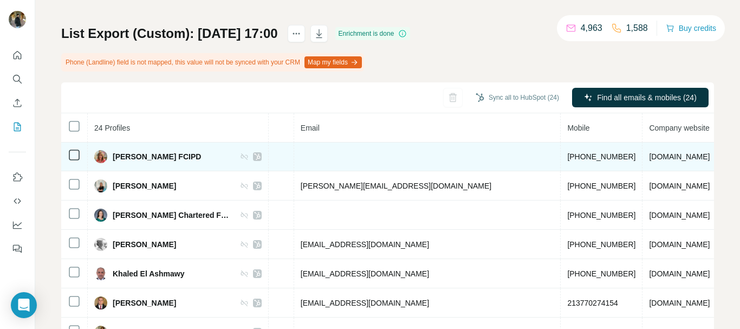
scroll to position [352, 432]
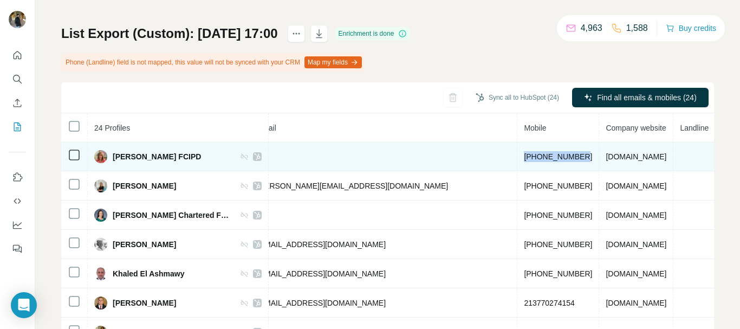
drag, startPoint x: 467, startPoint y: 154, endPoint x: 404, endPoint y: 157, distance: 62.4
click at [518, 157] on td "+447970429850" at bounding box center [559, 156] width 82 height 29
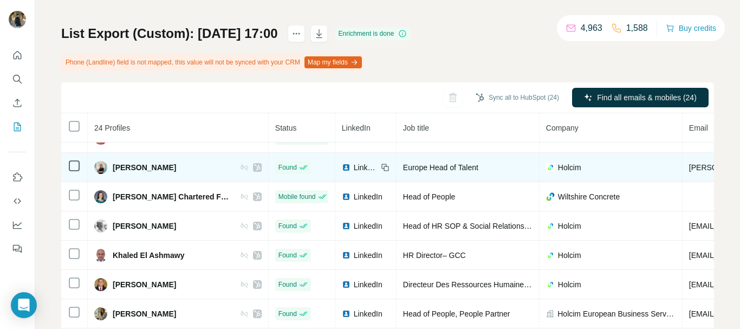
scroll to position [379, 0]
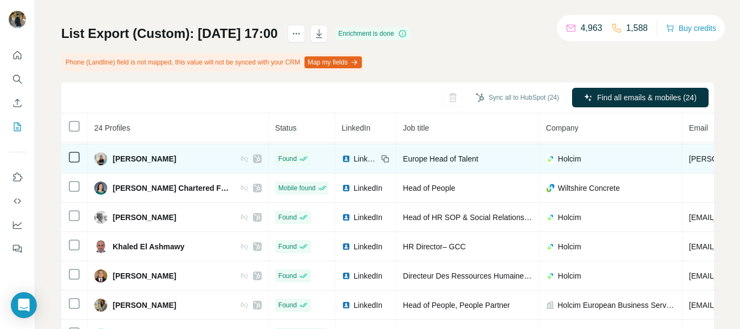
click at [381, 157] on icon at bounding box center [385, 158] width 9 height 9
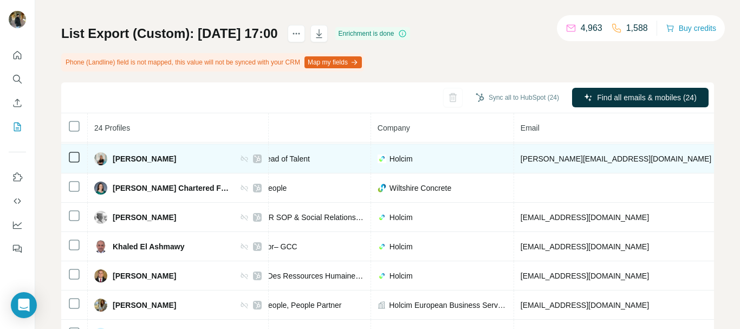
scroll to position [379, 325]
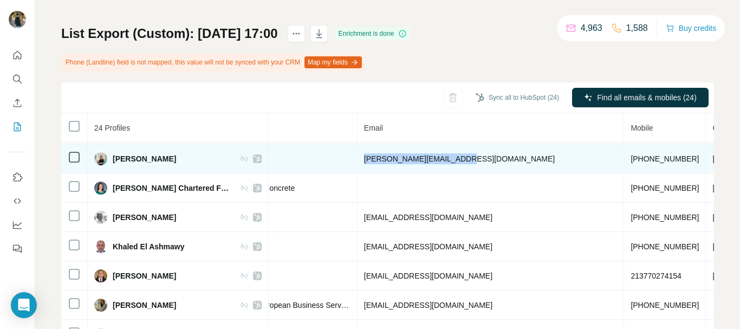
drag, startPoint x: 446, startPoint y: 156, endPoint x: 340, endPoint y: 156, distance: 105.7
click at [358, 156] on td "ivana.jeremic@holcim.com" at bounding box center [491, 158] width 267 height 29
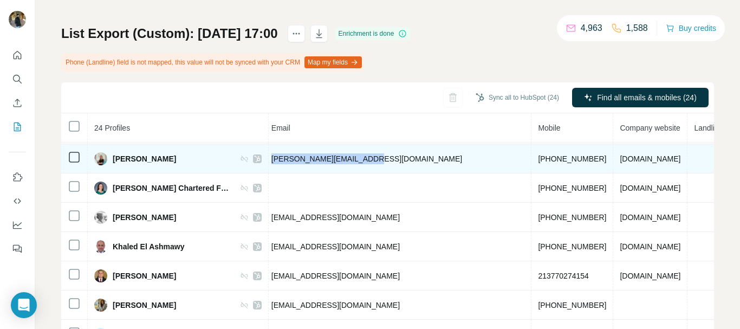
scroll to position [379, 432]
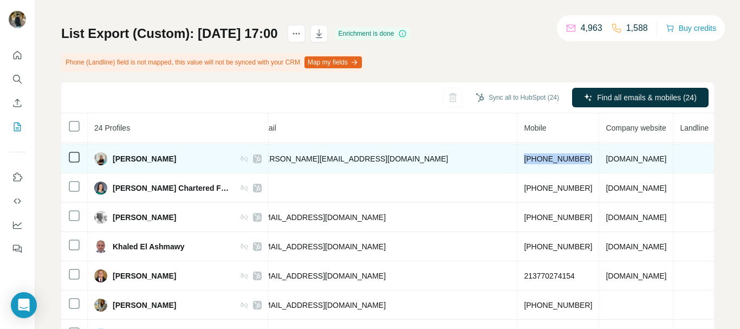
drag, startPoint x: 462, startPoint y: 160, endPoint x: 405, endPoint y: 158, distance: 57.5
click at [524, 158] on span "+306976817923" at bounding box center [558, 158] width 68 height 9
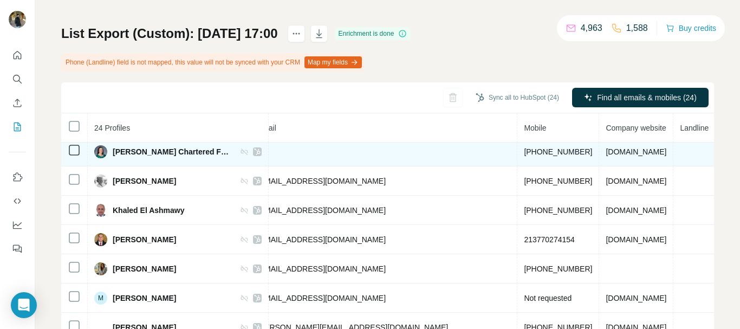
scroll to position [415, 0]
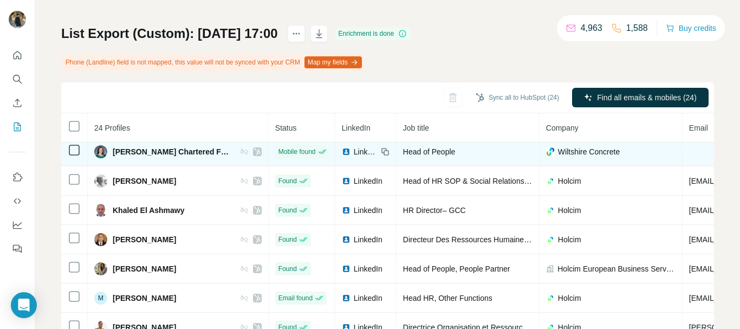
click at [381, 152] on icon at bounding box center [385, 151] width 9 height 9
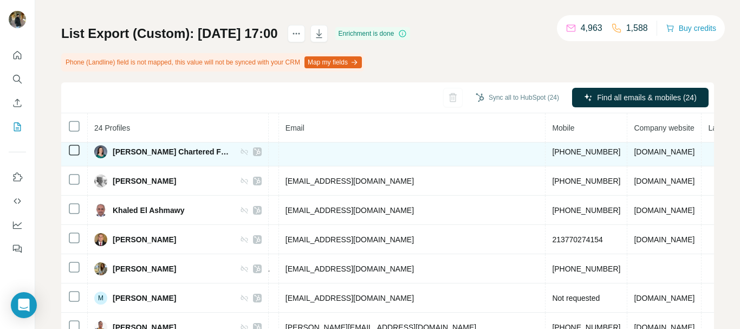
scroll to position [415, 432]
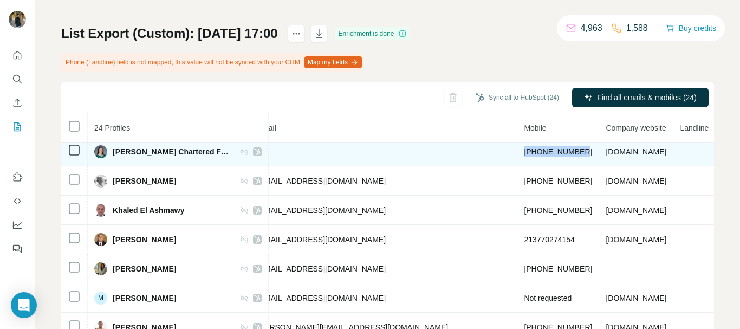
drag, startPoint x: 465, startPoint y: 151, endPoint x: 405, endPoint y: 151, distance: 59.6
click at [518, 151] on td "+447480112102" at bounding box center [559, 151] width 82 height 29
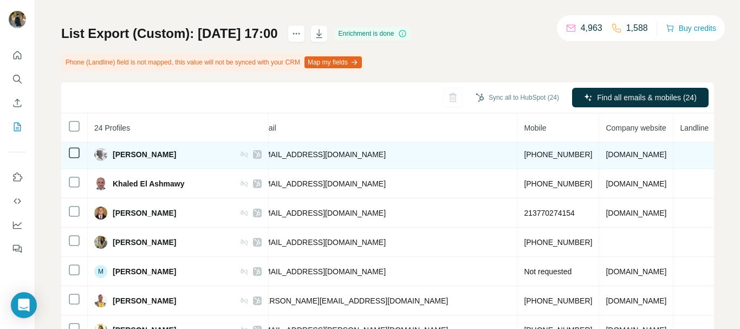
scroll to position [442, 0]
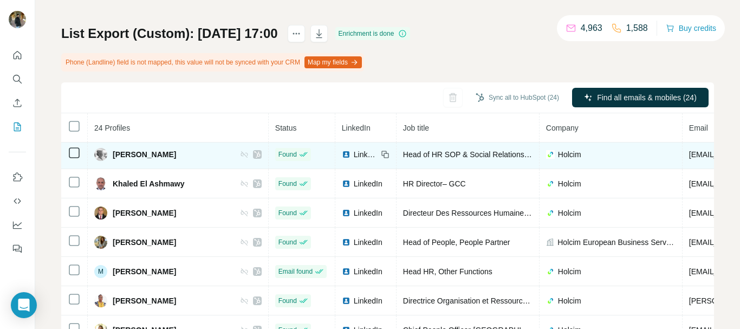
click at [381, 152] on icon at bounding box center [385, 154] width 9 height 9
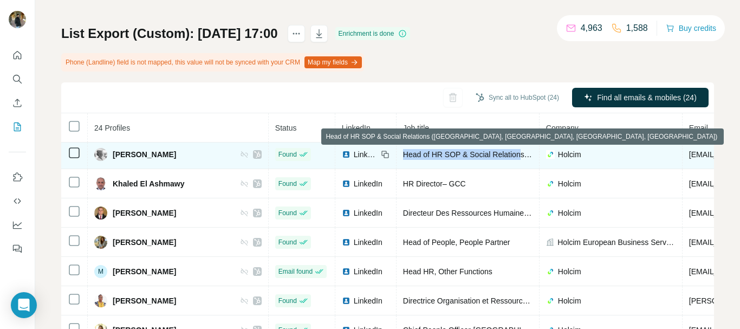
drag, startPoint x: 380, startPoint y: 154, endPoint x: 499, endPoint y: 155, distance: 118.2
click at [499, 155] on span "Head of HR SOP & Social Relations (Belgium, Netherlands, Germany, France)" at bounding box center [631, 154] width 457 height 9
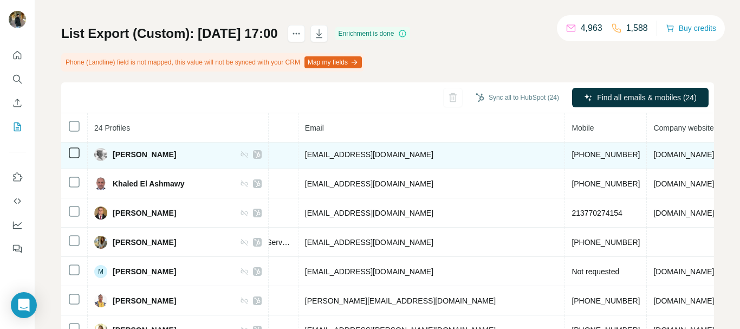
scroll to position [442, 378]
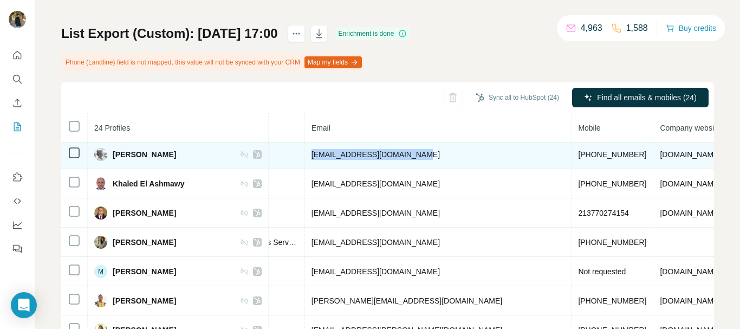
drag, startPoint x: 393, startPoint y: 154, endPoint x: 288, endPoint y: 156, distance: 105.2
click at [305, 156] on td "katrien.tordeur@holcim.com" at bounding box center [438, 154] width 267 height 29
drag, startPoint x: 513, startPoint y: 154, endPoint x: 458, endPoint y: 159, distance: 55.5
click at [572, 159] on td "+32477989837" at bounding box center [613, 154] width 82 height 29
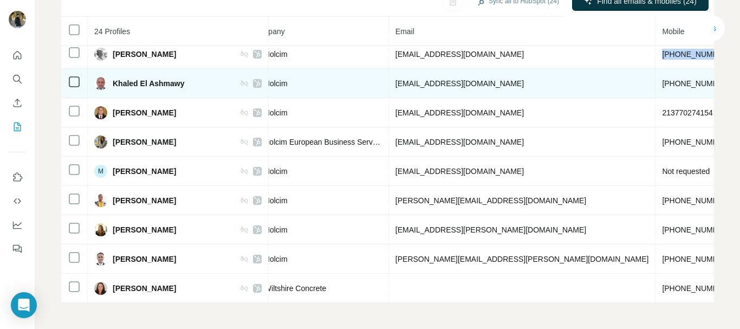
scroll to position [451, 0]
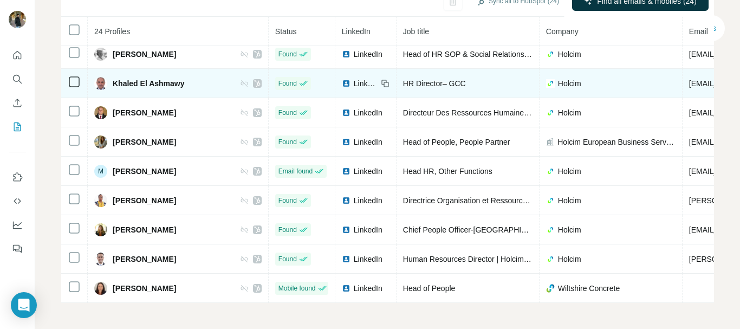
click at [384, 82] on icon at bounding box center [386, 84] width 5 height 5
drag, startPoint x: 456, startPoint y: 79, endPoint x: 380, endPoint y: 82, distance: 76.5
click at [403, 82] on div "HR Director– GCC" at bounding box center [468, 83] width 130 height 11
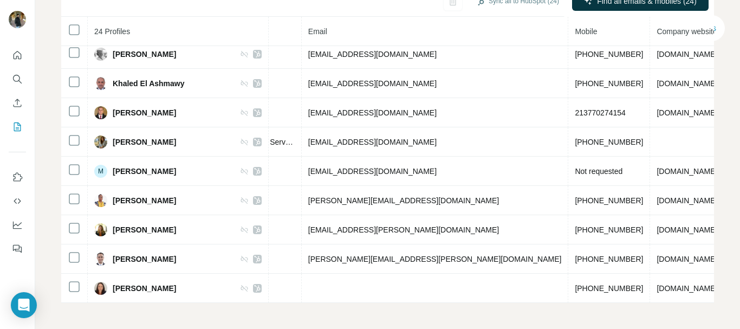
scroll to position [451, 382]
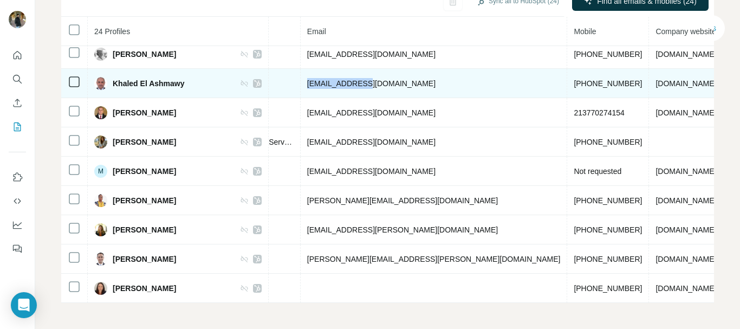
drag, startPoint x: 354, startPoint y: 78, endPoint x: 282, endPoint y: 75, distance: 72.1
click at [301, 75] on td "kel@holcim.com" at bounding box center [434, 83] width 267 height 29
drag, startPoint x: 516, startPoint y: 77, endPoint x: 453, endPoint y: 79, distance: 62.9
click at [567, 79] on td "+971553856000" at bounding box center [608, 83] width 82 height 29
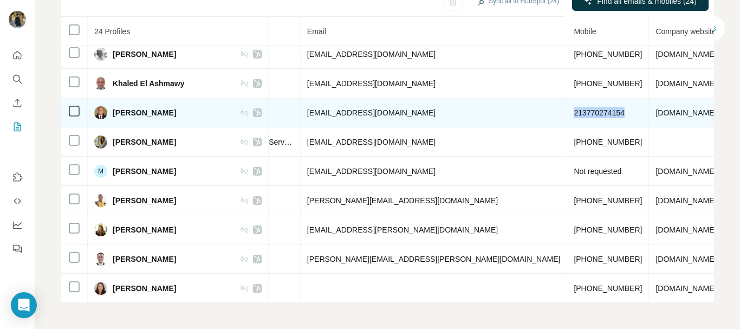
drag, startPoint x: 512, startPoint y: 107, endPoint x: 452, endPoint y: 108, distance: 60.2
click at [567, 108] on td "213770274154" at bounding box center [608, 112] width 82 height 29
drag, startPoint x: 434, startPoint y: 106, endPoint x: 285, endPoint y: 107, distance: 149.6
click at [301, 107] on td "kheireddine.boulsane@lafargeholcim.com" at bounding box center [434, 112] width 267 height 29
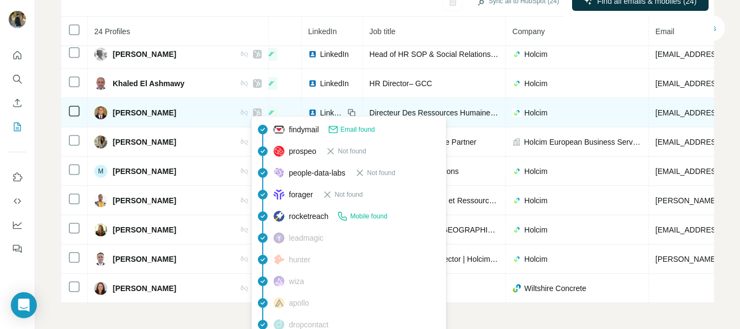
scroll to position [451, 0]
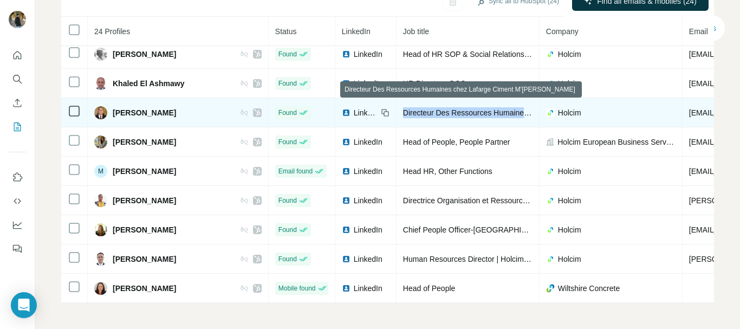
drag, startPoint x: 380, startPoint y: 108, endPoint x: 506, endPoint y: 106, distance: 126.3
click at [506, 108] on span "Directeur Des Ressources Humaines chez Lafarge Ciment M'Sila" at bounding box center [537, 112] width 269 height 9
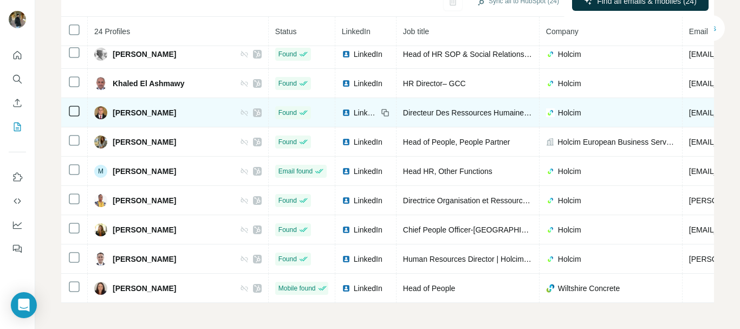
click at [382, 109] on icon at bounding box center [384, 111] width 5 height 5
click at [357, 107] on div "LinkedIn" at bounding box center [366, 112] width 48 height 11
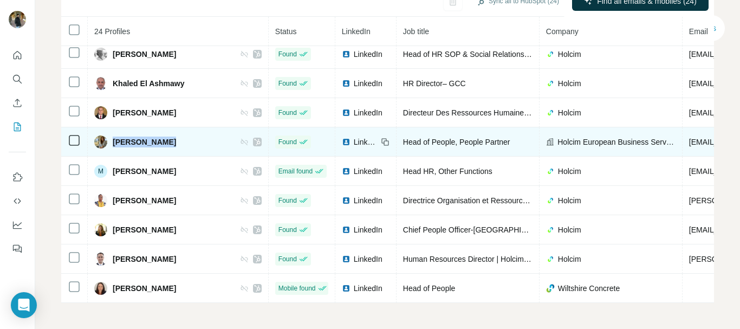
drag, startPoint x: 169, startPoint y: 138, endPoint x: 113, endPoint y: 134, distance: 56.0
click at [113, 136] on div "Lea Bodnárová" at bounding box center [177, 142] width 167 height 13
click at [382, 138] on icon at bounding box center [384, 140] width 5 height 5
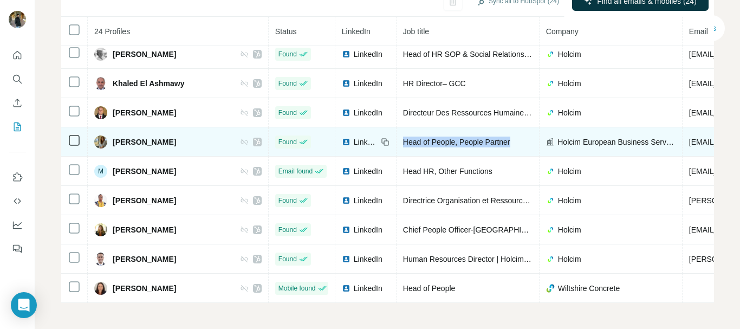
drag, startPoint x: 494, startPoint y: 136, endPoint x: 379, endPoint y: 138, distance: 114.9
click at [397, 138] on td "Head of People, People Partner" at bounding box center [468, 141] width 143 height 29
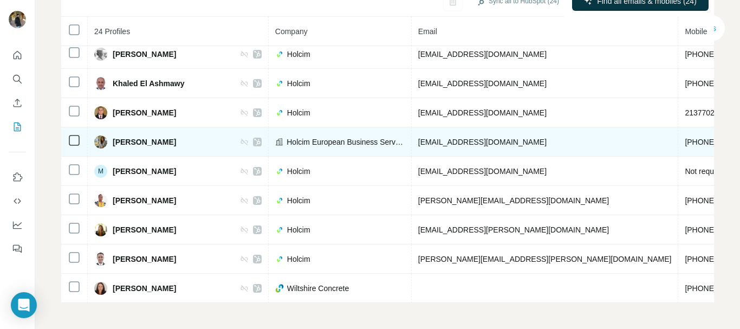
drag, startPoint x: 564, startPoint y: 140, endPoint x: 566, endPoint y: 134, distance: 6.3
click at [679, 134] on td "+421905682899" at bounding box center [720, 141] width 82 height 29
drag, startPoint x: 566, startPoint y: 134, endPoint x: 624, endPoint y: 135, distance: 58.5
click at [685, 138] on span "+421905682899" at bounding box center [719, 142] width 68 height 9
drag, startPoint x: 498, startPoint y: 138, endPoint x: 395, endPoint y: 137, distance: 103.5
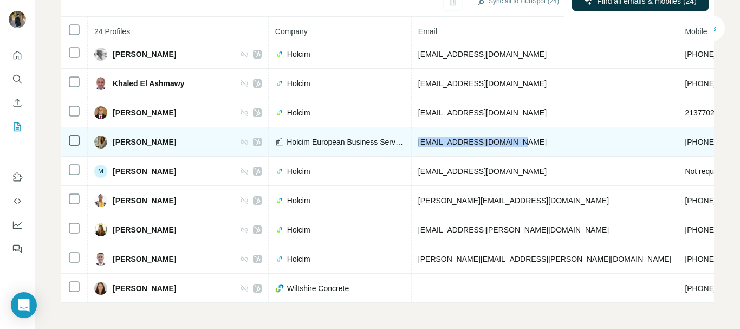
click at [412, 137] on td "lea.bodnarova@holcim.com" at bounding box center [545, 141] width 267 height 29
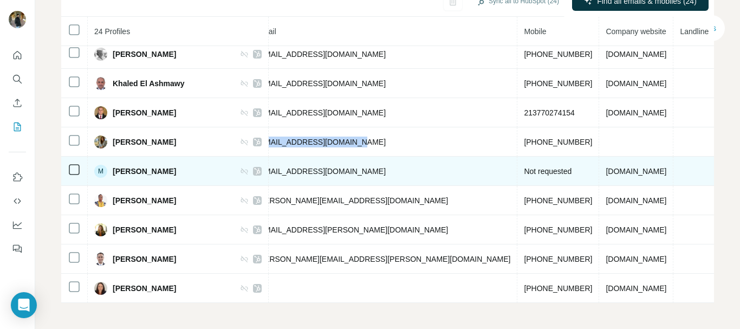
drag, startPoint x: 203, startPoint y: 165, endPoint x: 114, endPoint y: 159, distance: 88.5
click at [114, 165] on div "M Mosun Azeez-Enilolobo" at bounding box center [177, 171] width 167 height 13
drag, startPoint x: 389, startPoint y: 164, endPoint x: 245, endPoint y: 164, distance: 144.2
click at [245, 164] on tr "M Mosun Azeez-Enilolobo Email found LinkedIn Head HR, Other Functions Holcim mo…" at bounding box center [236, 171] width 1215 height 29
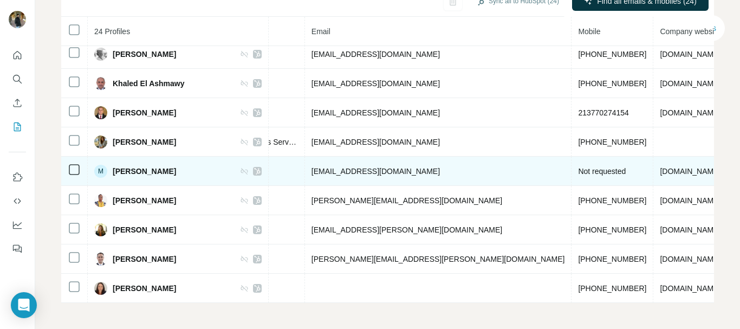
click at [572, 170] on td "Not requested" at bounding box center [613, 171] width 82 height 29
drag, startPoint x: 444, startPoint y: 166, endPoint x: 291, endPoint y: 167, distance: 153.4
click at [312, 167] on span "mosun.azeez-enilolobo@lafargeholcim.com" at bounding box center [376, 171] width 128 height 9
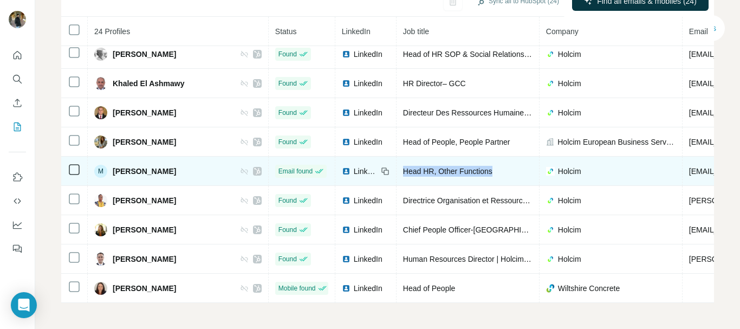
drag, startPoint x: 482, startPoint y: 166, endPoint x: 378, endPoint y: 164, distance: 104.1
click at [397, 164] on td "Head HR, Other Functions" at bounding box center [468, 171] width 143 height 29
click at [381, 167] on icon at bounding box center [385, 171] width 9 height 9
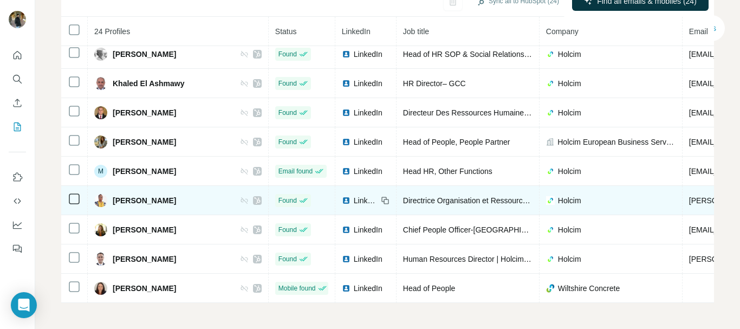
drag, startPoint x: 175, startPoint y: 199, endPoint x: 112, endPoint y: 191, distance: 63.3
click at [112, 194] on div "Philomene Bella" at bounding box center [177, 200] width 167 height 13
click at [384, 199] on icon at bounding box center [386, 201] width 5 height 5
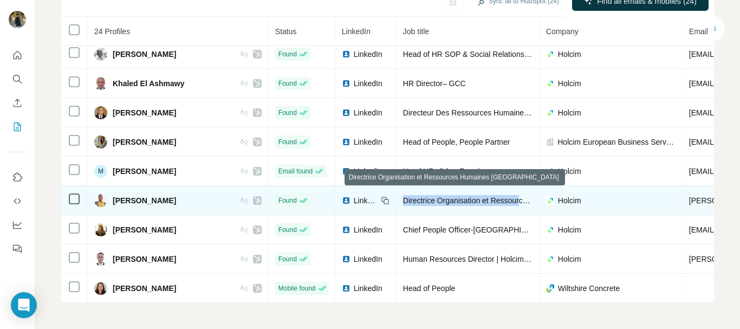
drag, startPoint x: 380, startPoint y: 194, endPoint x: 502, endPoint y: 191, distance: 121.5
click at [502, 196] on span "Directrice Organisation et Ressources Humaines Côte d'Ivoire" at bounding box center [525, 200] width 245 height 9
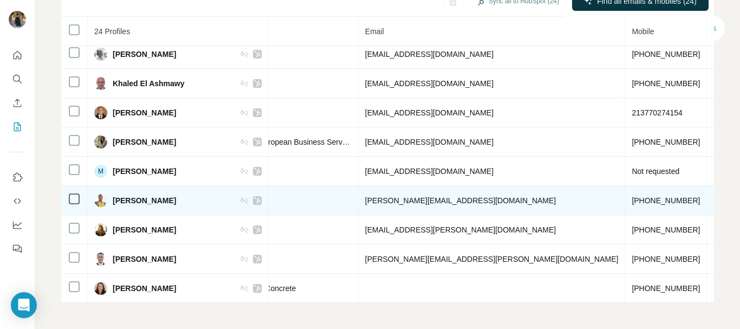
scroll to position [451, 379]
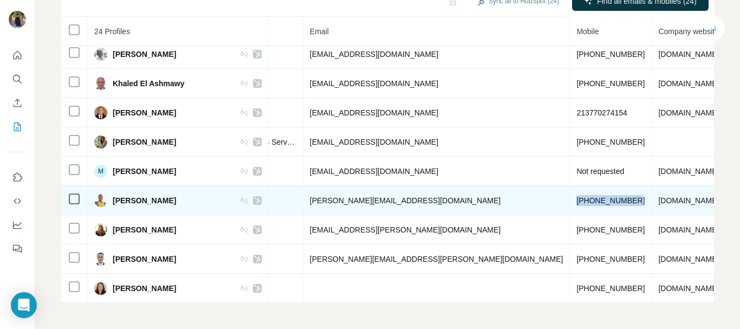
drag, startPoint x: 512, startPoint y: 196, endPoint x: 456, endPoint y: 197, distance: 55.8
click at [577, 197] on span "+221771514355" at bounding box center [611, 200] width 68 height 9
drag, startPoint x: 398, startPoint y: 199, endPoint x: 287, endPoint y: 197, distance: 111.1
click at [304, 197] on td "philomene.bella@holcim.com" at bounding box center [437, 200] width 267 height 29
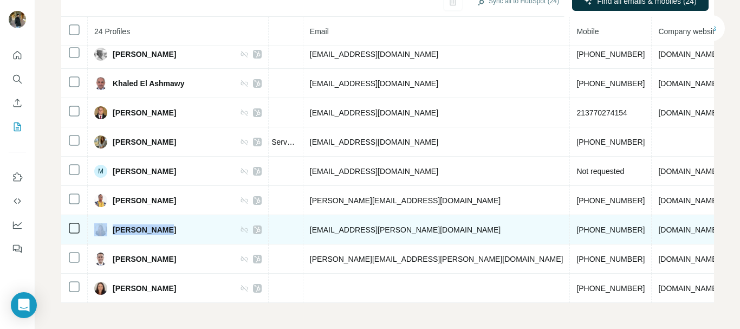
drag, startPoint x: 170, startPoint y: 224, endPoint x: 108, endPoint y: 224, distance: 61.8
click at [108, 224] on div "Rana Chammas" at bounding box center [135, 229] width 82 height 13
drag, startPoint x: 393, startPoint y: 222, endPoint x: 287, endPoint y: 225, distance: 106.3
click at [304, 225] on td "rana.chammas@holcim.com" at bounding box center [437, 229] width 267 height 29
drag, startPoint x: 506, startPoint y: 224, endPoint x: 456, endPoint y: 226, distance: 50.4
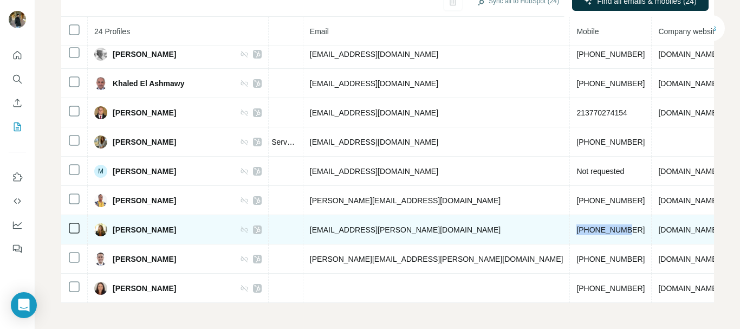
click at [577, 226] on span "+9613380885" at bounding box center [611, 229] width 68 height 9
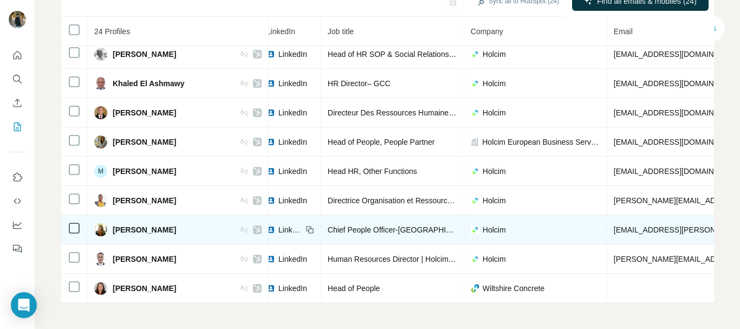
scroll to position [451, 0]
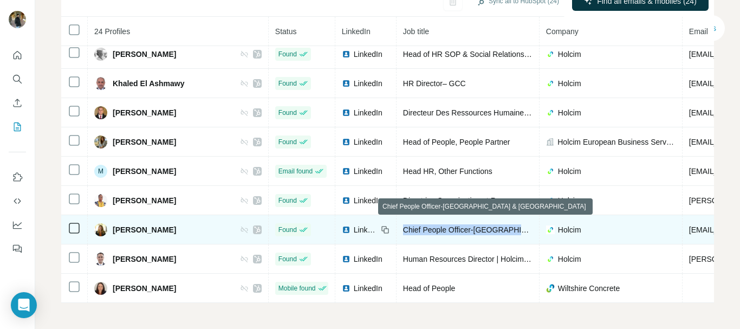
drag, startPoint x: 380, startPoint y: 224, endPoint x: 505, endPoint y: 227, distance: 124.7
click at [505, 227] on span "Chief People Officer-Lebanon & Cyprus" at bounding box center [521, 229] width 237 height 9
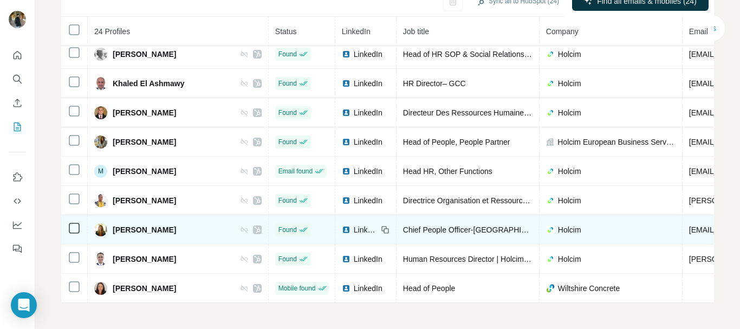
click at [381, 225] on icon at bounding box center [385, 229] width 9 height 9
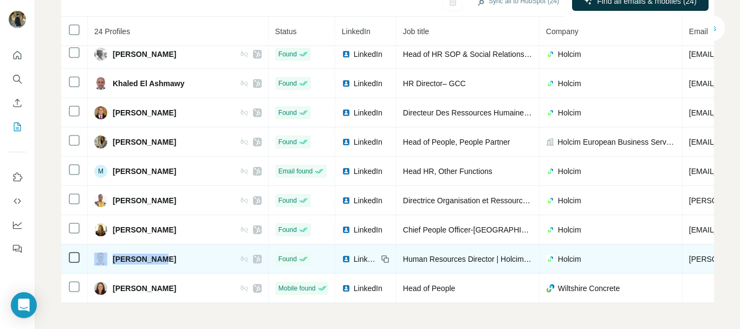
drag, startPoint x: 167, startPoint y: 252, endPoint x: 108, endPoint y: 249, distance: 59.2
click at [108, 253] on div "RAUL GARCIA" at bounding box center [177, 259] width 167 height 13
click at [381, 255] on icon at bounding box center [385, 259] width 9 height 9
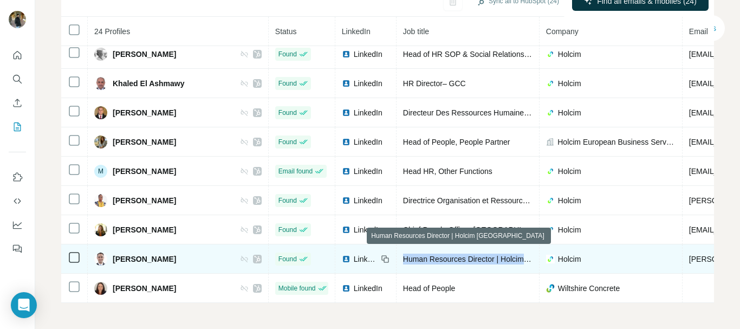
drag, startPoint x: 380, startPoint y: 253, endPoint x: 508, endPoint y: 250, distance: 128.5
click at [508, 255] on span "Human Resources Director | Holcim Costa Rica" at bounding box center [504, 259] width 202 height 9
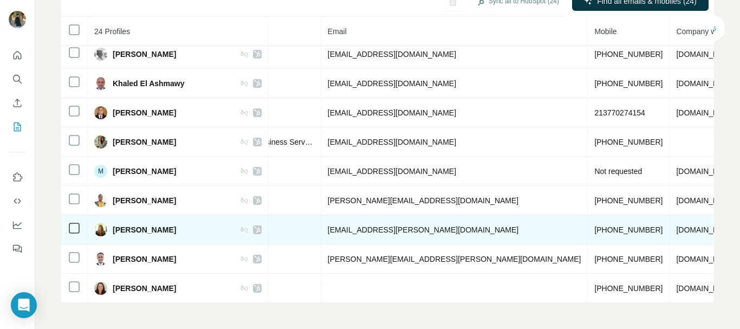
scroll to position [451, 215]
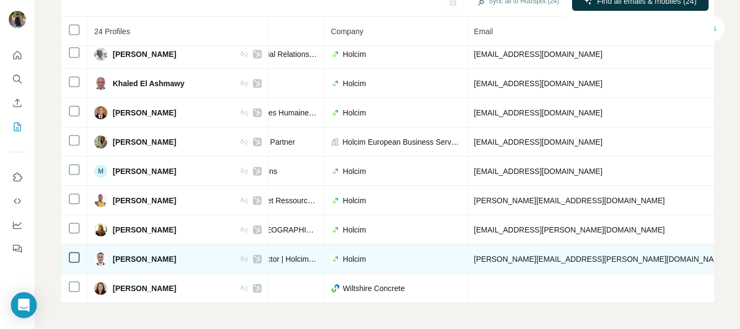
drag, startPoint x: 680, startPoint y: 253, endPoint x: 622, endPoint y: 257, distance: 58.2
drag, startPoint x: 537, startPoint y: 253, endPoint x: 448, endPoint y: 255, distance: 88.9
click at [468, 255] on td "raul.garcia@holcim.com" at bounding box center [601, 258] width 267 height 29
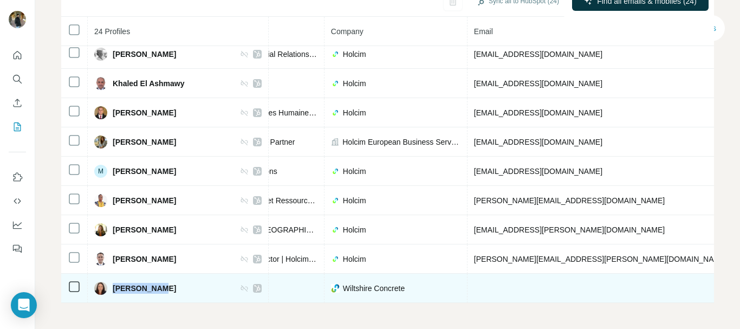
drag, startPoint x: 160, startPoint y: 283, endPoint x: 111, endPoint y: 284, distance: 49.3
click at [111, 284] on div "Suzy Connor" at bounding box center [135, 288] width 82 height 13
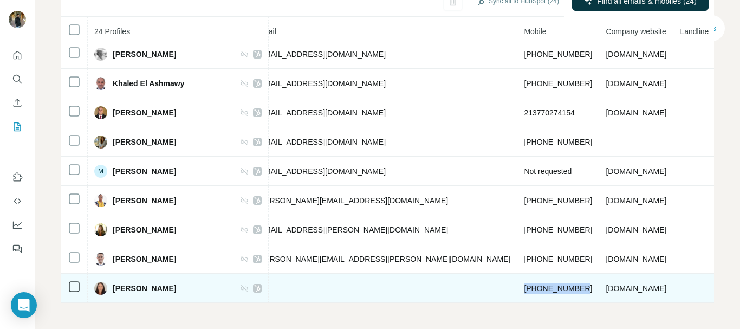
drag, startPoint x: 463, startPoint y: 279, endPoint x: 404, endPoint y: 281, distance: 58.6
click at [518, 281] on td "+447801987010" at bounding box center [559, 288] width 82 height 29
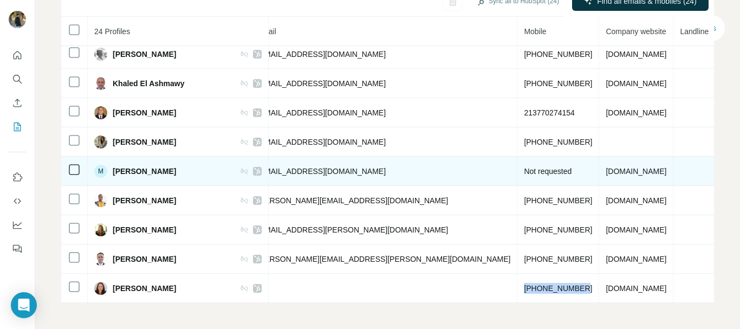
scroll to position [451, 0]
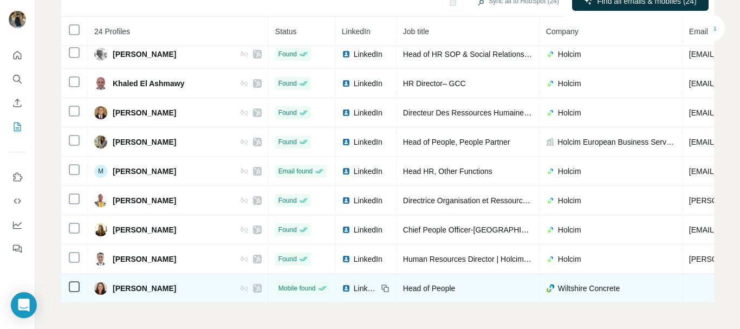
click at [381, 284] on icon at bounding box center [385, 288] width 9 height 9
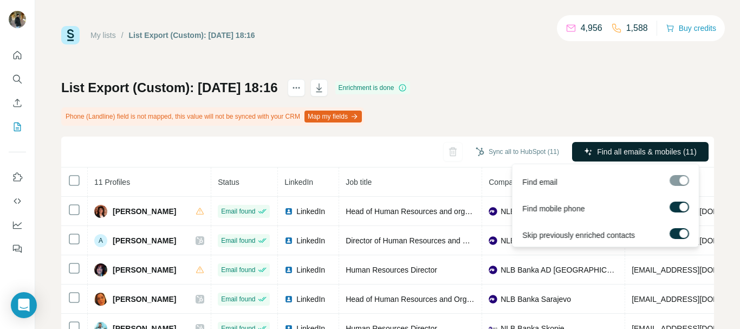
click at [634, 149] on span "Find all emails & mobiles (11)" at bounding box center [647, 151] width 100 height 11
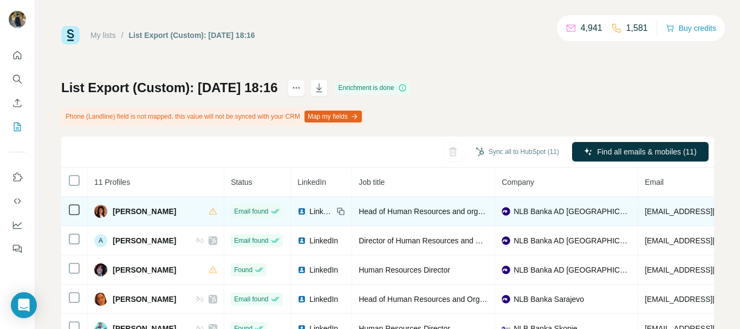
drag, startPoint x: 194, startPoint y: 214, endPoint x: 108, endPoint y: 207, distance: 85.9
click at [108, 207] on div "[PERSON_NAME]" at bounding box center [155, 211] width 123 height 13
copy div "[PERSON_NAME]"
click at [343, 209] on icon at bounding box center [340, 210] width 5 height 5
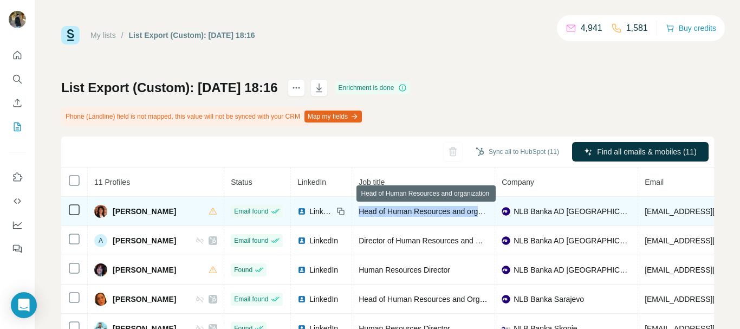
drag, startPoint x: 365, startPoint y: 210, endPoint x: 494, endPoint y: 214, distance: 129.0
click at [494, 214] on span "Head of Human Resources and organization" at bounding box center [434, 211] width 150 height 9
copy span "Head of Human Resources and orga"
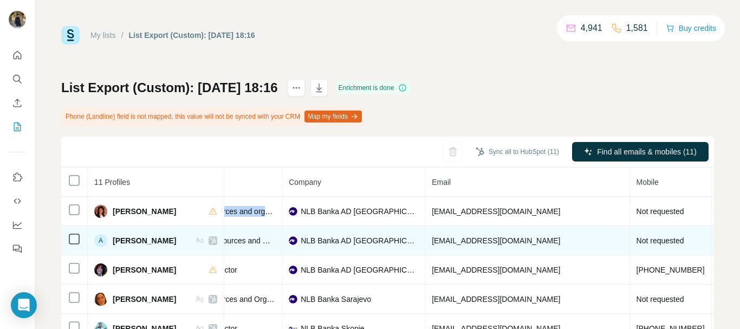
scroll to position [0, 371]
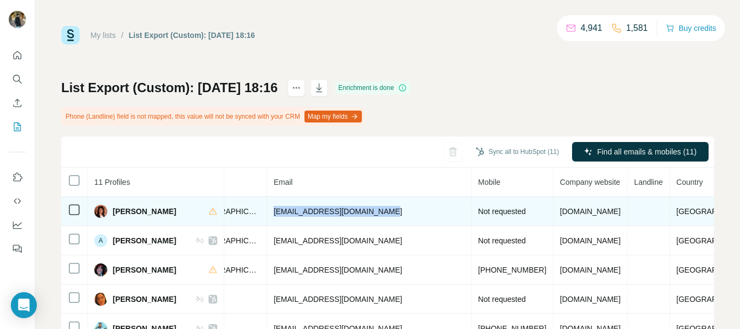
drag, startPoint x: 393, startPoint y: 212, endPoint x: 282, endPoint y: 210, distance: 111.1
click at [282, 210] on td "[EMAIL_ADDRESS][DOMAIN_NAME]" at bounding box center [369, 211] width 204 height 29
copy span "[EMAIL_ADDRESS][DOMAIN_NAME]"
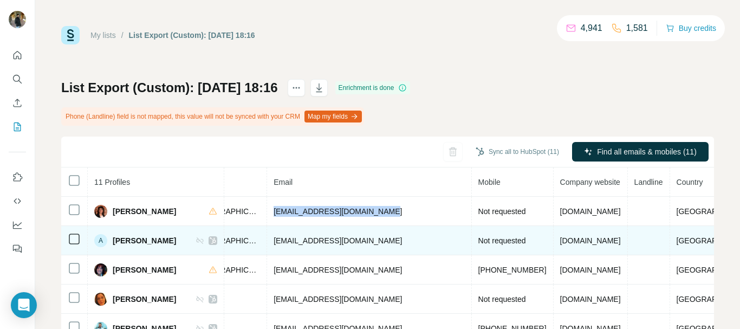
drag, startPoint x: 192, startPoint y: 240, endPoint x: 114, endPoint y: 241, distance: 78.1
click at [114, 241] on div "A [PERSON_NAME]" at bounding box center [155, 240] width 123 height 13
copy span "[PERSON_NAME]"
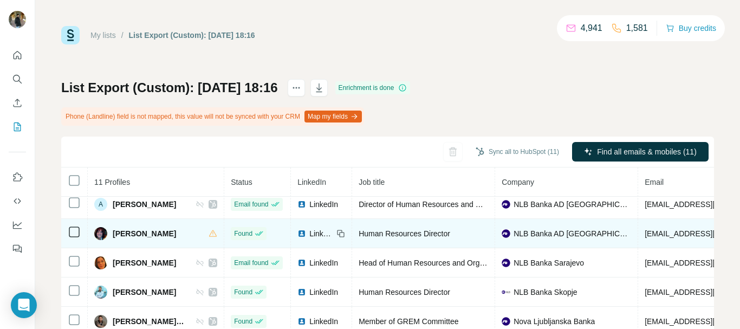
scroll to position [27, 0]
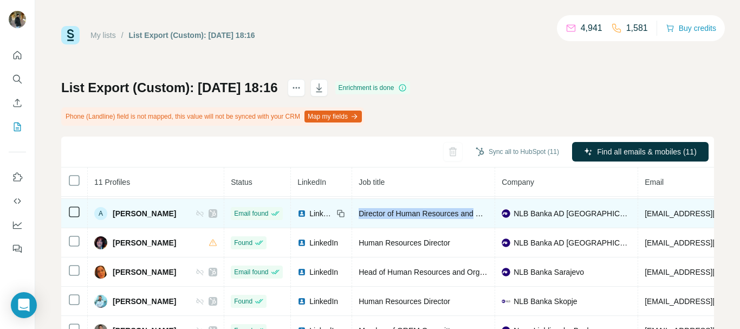
drag, startPoint x: 365, startPoint y: 214, endPoint x: 484, endPoint y: 210, distance: 118.8
click at [484, 210] on span "Director of Human Resources and Organization" at bounding box center [439, 213] width 160 height 9
copy span "Director of Human Resources and"
click at [345, 211] on icon at bounding box center [341, 213] width 9 height 9
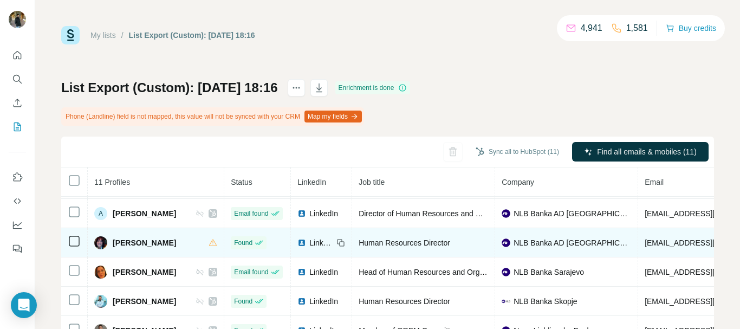
click at [345, 242] on icon at bounding box center [341, 242] width 9 height 9
drag, startPoint x: 464, startPoint y: 244, endPoint x: 367, endPoint y: 244, distance: 97.0
click at [367, 244] on div "Human Resources Director" at bounding box center [424, 242] width 130 height 11
copy span "Human Resources Director"
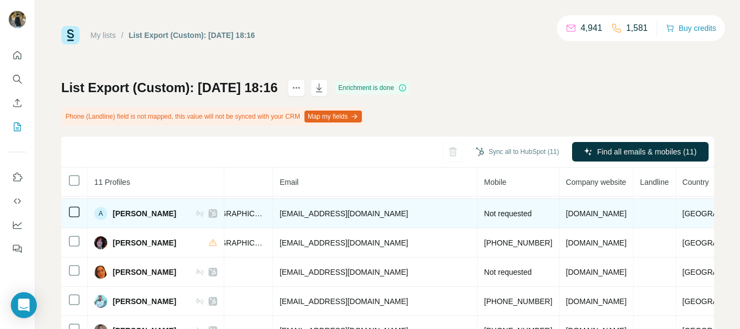
scroll to position [27, 371]
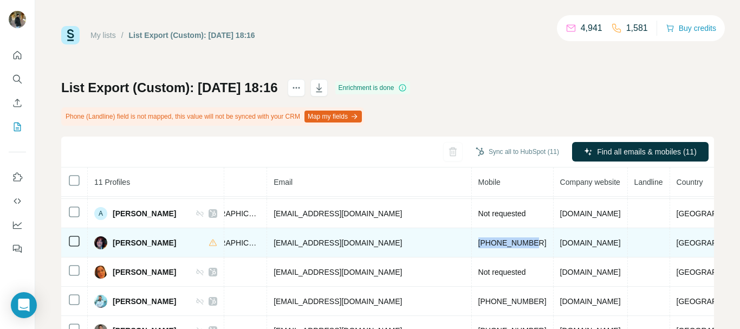
drag, startPoint x: 468, startPoint y: 241, endPoint x: 408, endPoint y: 241, distance: 59.6
click at [472, 241] on td "[PHONE_NUMBER]" at bounding box center [513, 242] width 82 height 29
copy span "[PHONE_NUMBER]"
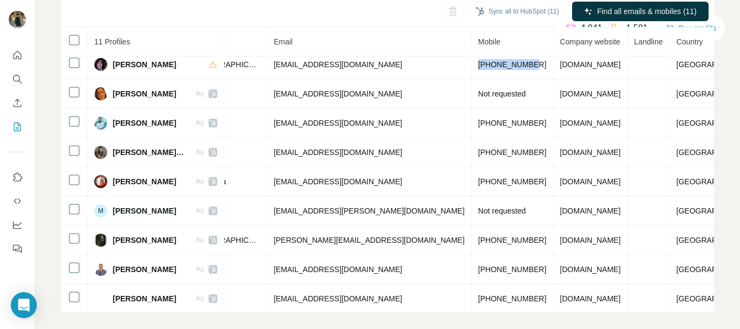
scroll to position [151, 0]
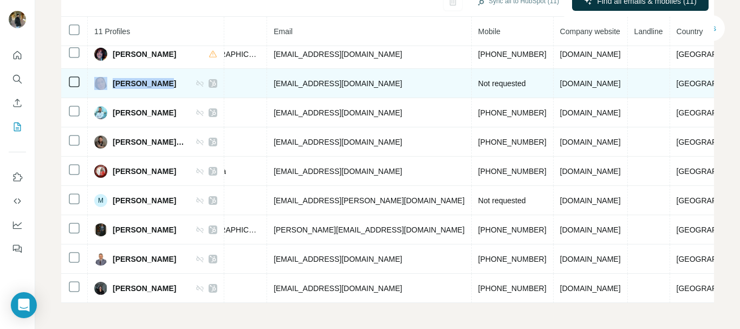
drag, startPoint x: 172, startPoint y: 77, endPoint x: 108, endPoint y: 77, distance: 64.0
click at [108, 77] on div "[PERSON_NAME]" at bounding box center [155, 83] width 123 height 13
copy div "[PERSON_NAME]"
drag, startPoint x: 342, startPoint y: 79, endPoint x: 278, endPoint y: 82, distance: 64.0
click at [278, 82] on td "[EMAIL_ADDRESS][DOMAIN_NAME]" at bounding box center [369, 83] width 204 height 29
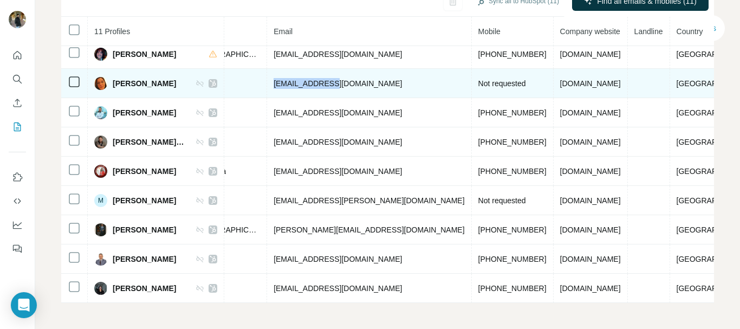
copy span "[EMAIL_ADDRESS][DOMAIN_NAME]"
drag, startPoint x: 694, startPoint y: 79, endPoint x: 604, endPoint y: 82, distance: 90.6
click at [670, 82] on td "[GEOGRAPHIC_DATA]" at bounding box center [716, 83] width 92 height 29
copy span "[GEOGRAPHIC_DATA]"
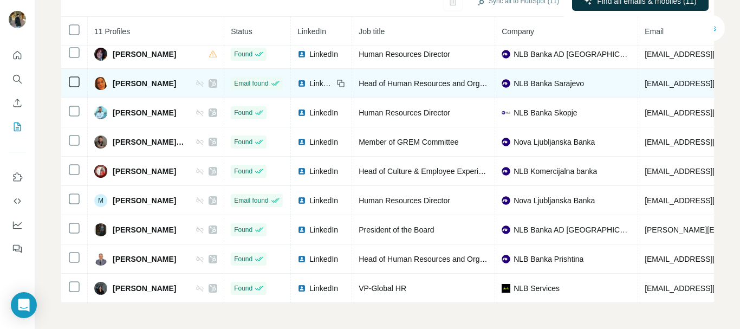
click at [345, 82] on icon at bounding box center [342, 84] width 5 height 5
drag, startPoint x: 365, startPoint y: 76, endPoint x: 488, endPoint y: 79, distance: 123.1
click at [488, 79] on span "Head of Human Resources and Organization" at bounding box center [434, 83] width 151 height 9
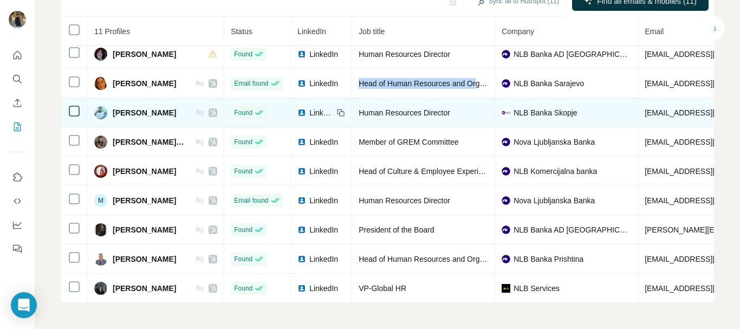
drag, startPoint x: 170, startPoint y: 106, endPoint x: 110, endPoint y: 106, distance: 59.6
click at [110, 106] on div "[PERSON_NAME]" at bounding box center [155, 112] width 123 height 13
click at [345, 108] on icon at bounding box center [341, 112] width 9 height 9
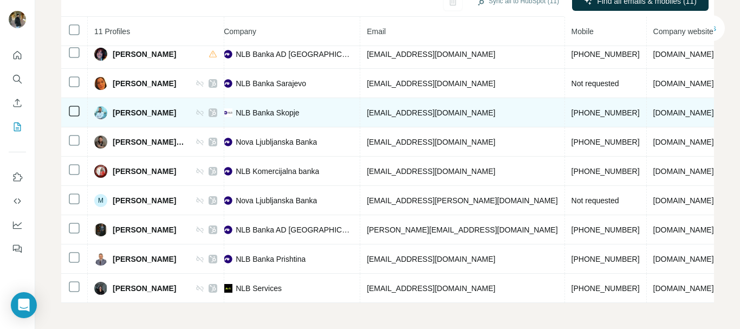
scroll to position [70, 371]
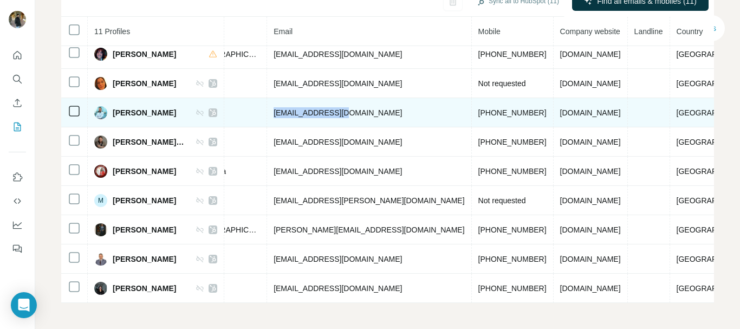
drag, startPoint x: 355, startPoint y: 107, endPoint x: 280, endPoint y: 109, distance: 74.8
click at [280, 109] on td "[EMAIL_ADDRESS][DOMAIN_NAME]" at bounding box center [369, 112] width 204 height 29
drag, startPoint x: 467, startPoint y: 107, endPoint x: 410, endPoint y: 111, distance: 57.6
click at [472, 111] on td "[PHONE_NUMBER]" at bounding box center [513, 112] width 82 height 29
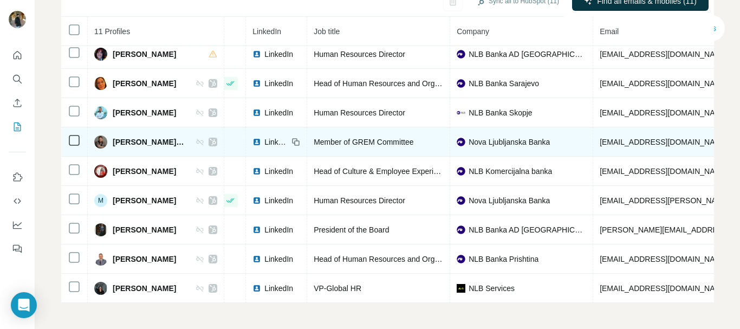
scroll to position [70, 0]
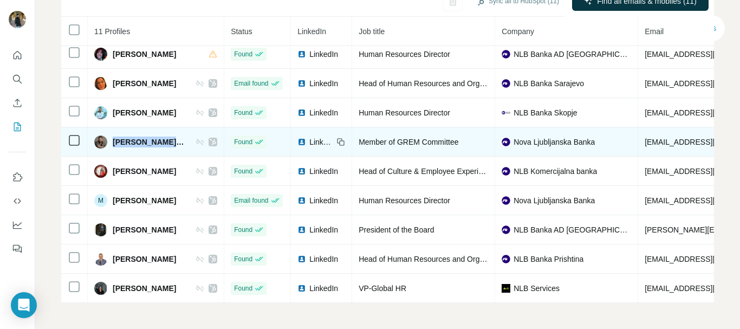
drag, startPoint x: 179, startPoint y: 133, endPoint x: 112, endPoint y: 133, distance: 67.8
click at [112, 136] on div "[PERSON_NAME], MBA" at bounding box center [155, 142] width 123 height 13
click at [345, 140] on icon at bounding box center [342, 142] width 5 height 5
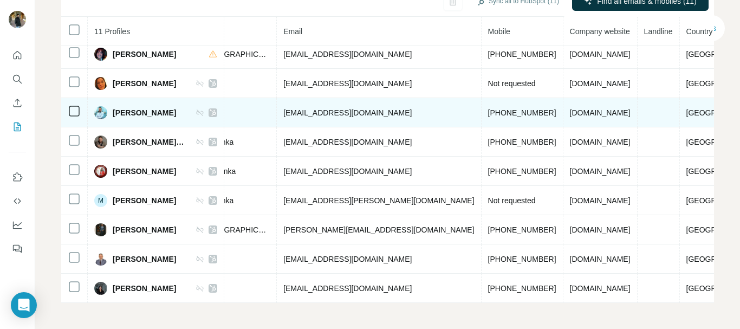
scroll to position [70, 371]
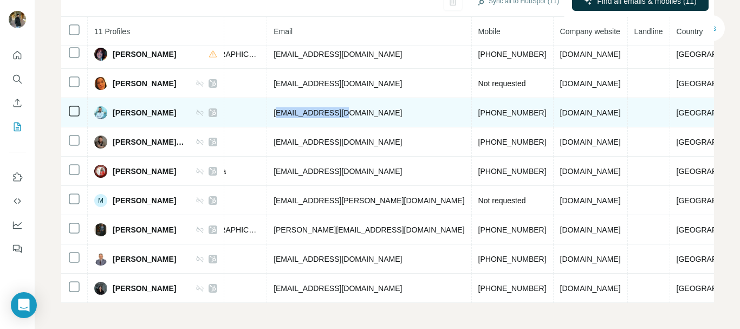
drag, startPoint x: 362, startPoint y: 106, endPoint x: 283, endPoint y: 106, distance: 79.1
click at [283, 106] on td "[EMAIL_ADDRESS][DOMAIN_NAME]" at bounding box center [369, 112] width 204 height 29
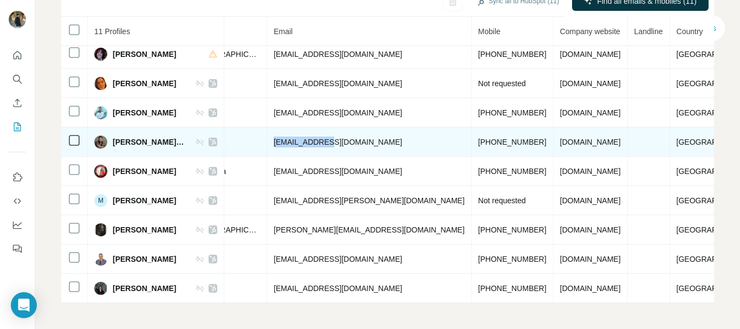
drag, startPoint x: 357, startPoint y: 135, endPoint x: 275, endPoint y: 135, distance: 81.8
click at [275, 135] on td "[EMAIL_ADDRESS][DOMAIN_NAME]" at bounding box center [369, 141] width 204 height 29
drag, startPoint x: 466, startPoint y: 140, endPoint x: 412, endPoint y: 142, distance: 53.7
click at [472, 142] on td "[PHONE_NUMBER]" at bounding box center [513, 141] width 82 height 29
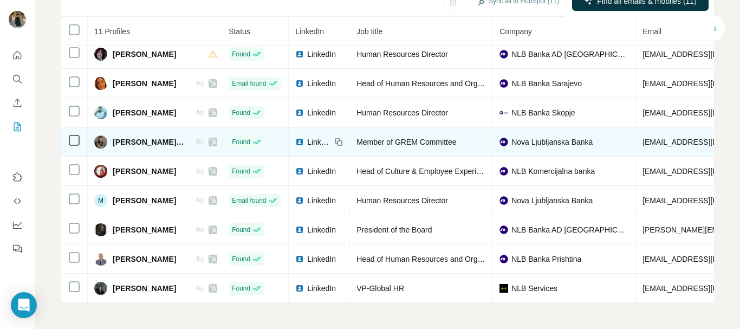
scroll to position [70, 0]
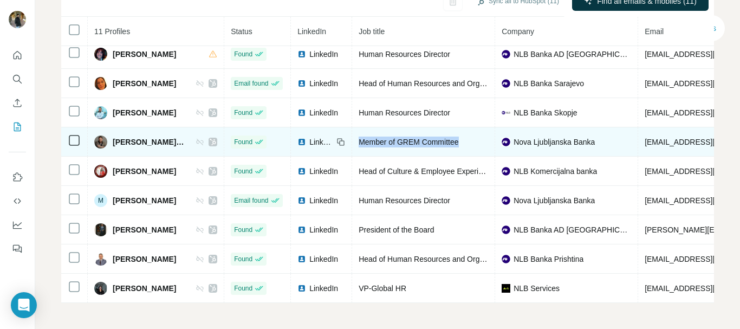
drag, startPoint x: 472, startPoint y: 137, endPoint x: 366, endPoint y: 138, distance: 106.2
click at [366, 138] on div "Member of GREM Committee" at bounding box center [424, 142] width 130 height 11
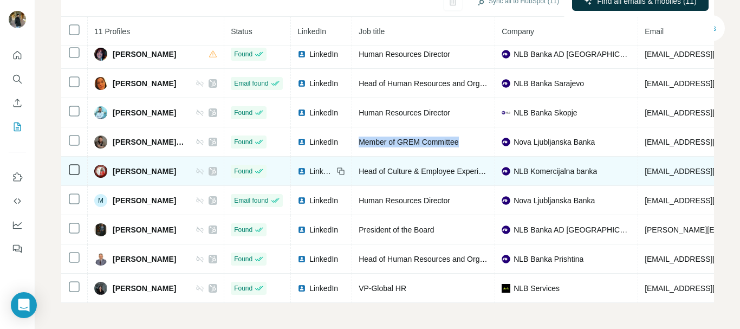
drag, startPoint x: 177, startPoint y: 166, endPoint x: 112, endPoint y: 167, distance: 65.6
click at [112, 167] on div "[PERSON_NAME]" at bounding box center [155, 171] width 123 height 13
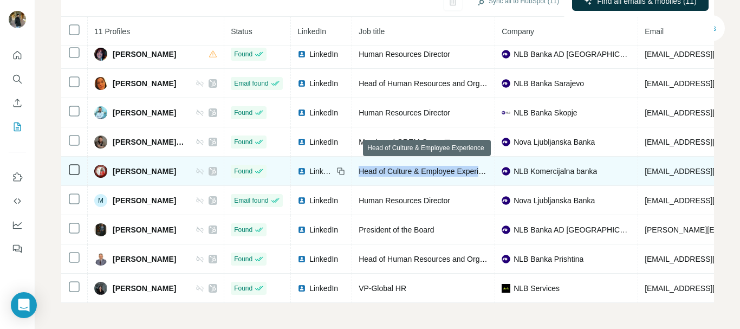
drag, startPoint x: 364, startPoint y: 167, endPoint x: 490, endPoint y: 166, distance: 125.8
click at [490, 166] on td "Head of Culture & Employee Experience" at bounding box center [423, 171] width 143 height 29
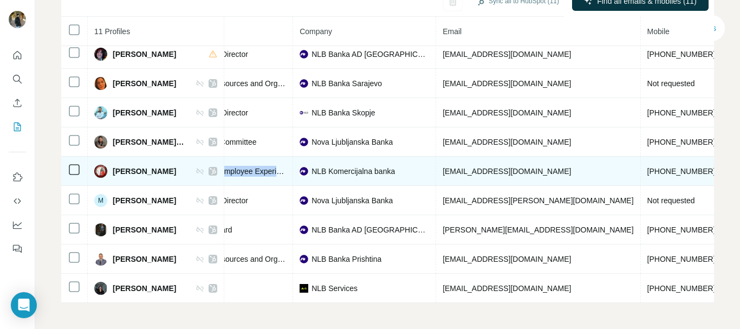
scroll to position [70, 371]
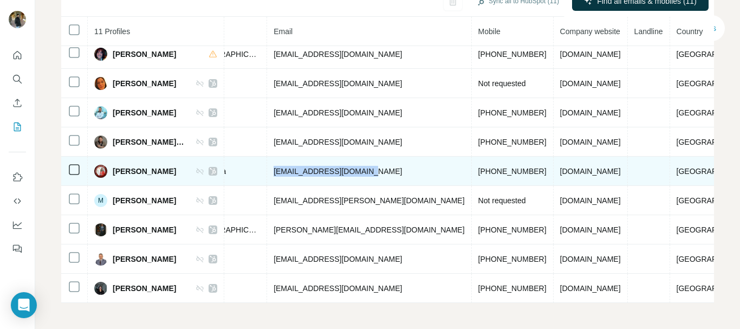
drag, startPoint x: 375, startPoint y: 165, endPoint x: 278, endPoint y: 164, distance: 97.0
click at [278, 164] on td "[EMAIL_ADDRESS][DOMAIN_NAME]" at bounding box center [369, 171] width 204 height 29
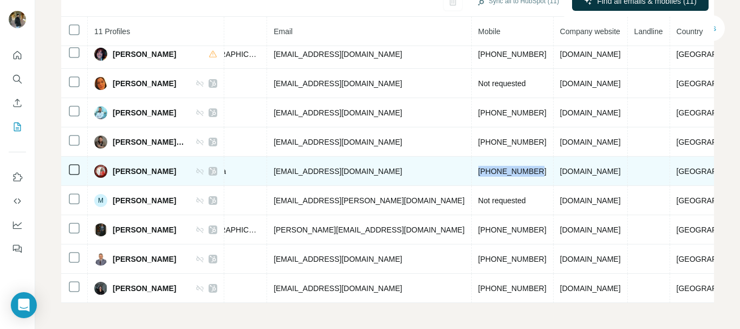
drag, startPoint x: 470, startPoint y: 166, endPoint x: 410, endPoint y: 170, distance: 59.7
click at [472, 170] on td "[PHONE_NUMBER]" at bounding box center [513, 171] width 82 height 29
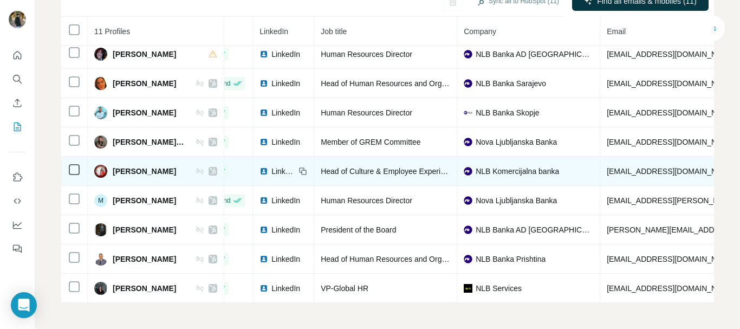
scroll to position [70, 0]
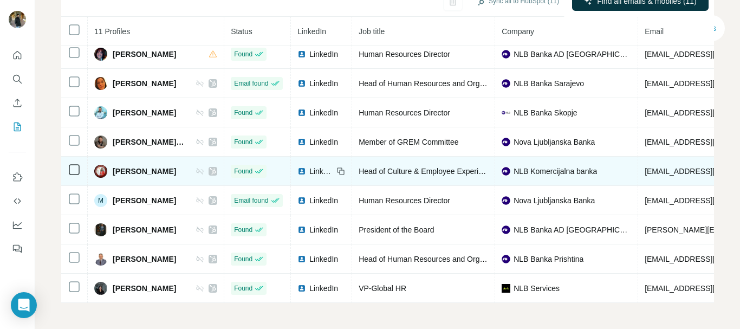
click at [345, 167] on icon at bounding box center [341, 171] width 9 height 9
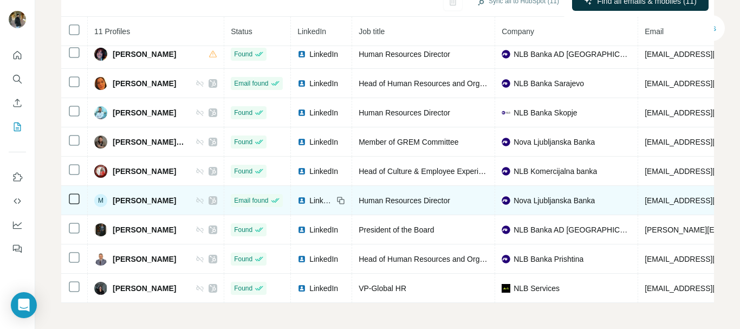
drag, startPoint x: 180, startPoint y: 197, endPoint x: 110, endPoint y: 197, distance: 70.5
click at [110, 197] on div "M [PERSON_NAME]" at bounding box center [155, 200] width 123 height 13
click at [345, 199] on icon at bounding box center [342, 201] width 5 height 5
drag, startPoint x: 462, startPoint y: 195, endPoint x: 361, endPoint y: 197, distance: 100.8
click at [361, 197] on td "Human Resources Director" at bounding box center [423, 200] width 143 height 29
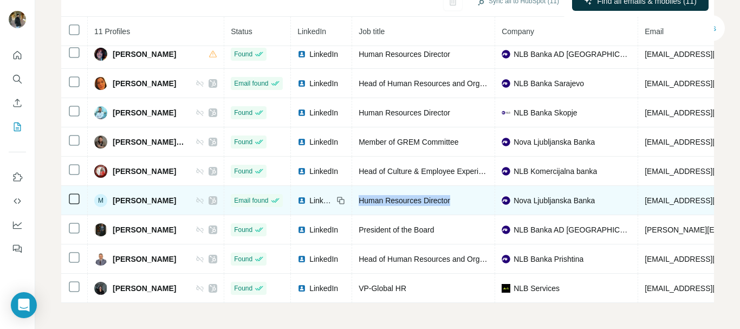
scroll to position [70, 371]
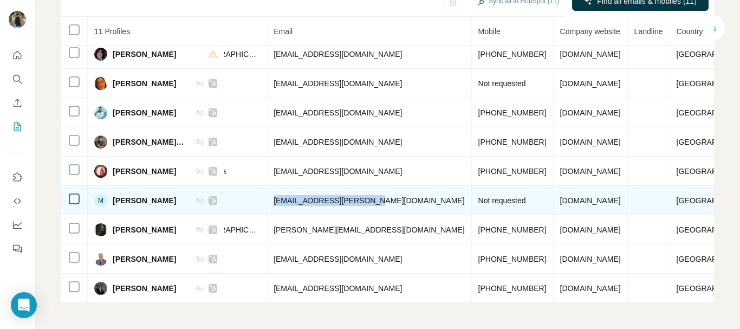
drag, startPoint x: 374, startPoint y: 196, endPoint x: 279, endPoint y: 195, distance: 95.4
click at [279, 195] on td "[EMAIL_ADDRESS][PERSON_NAME][DOMAIN_NAME]" at bounding box center [369, 200] width 204 height 29
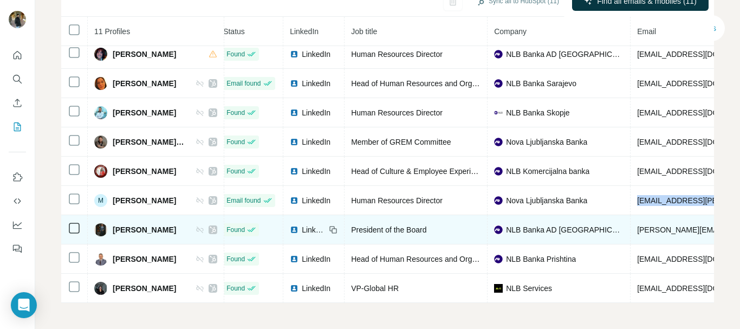
scroll to position [70, 0]
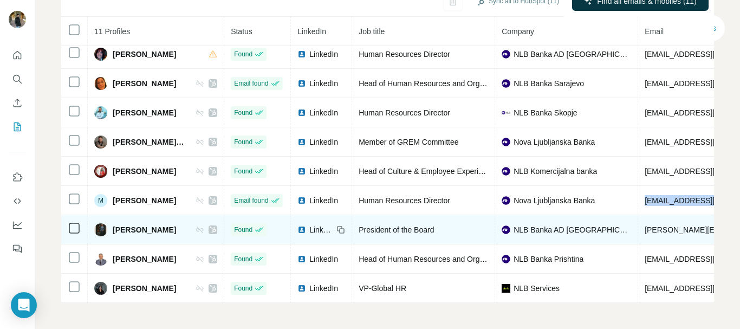
drag, startPoint x: 172, startPoint y: 224, endPoint x: 108, endPoint y: 223, distance: 64.0
click at [108, 223] on div "[PERSON_NAME]" at bounding box center [155, 229] width 123 height 13
click at [343, 225] on icon at bounding box center [341, 229] width 9 height 9
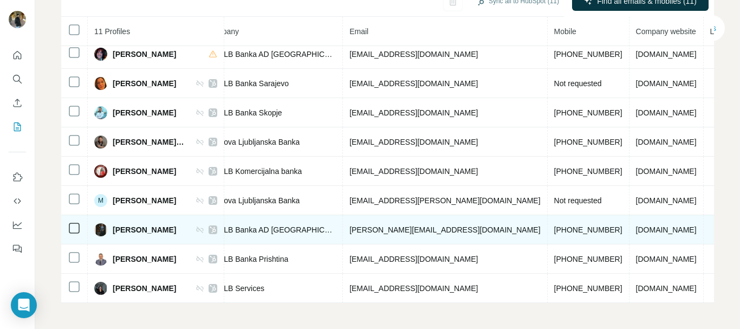
scroll to position [70, 371]
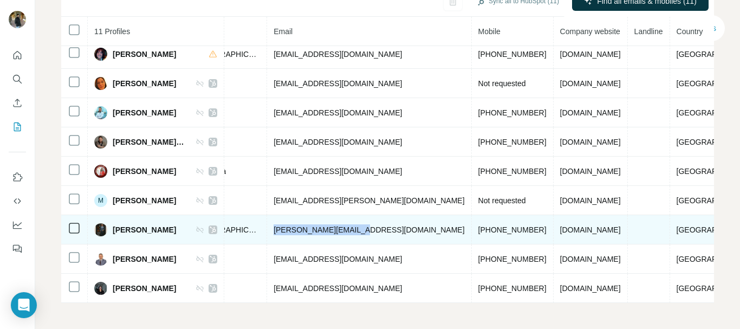
drag, startPoint x: 363, startPoint y: 223, endPoint x: 281, endPoint y: 224, distance: 82.4
click at [281, 224] on td "[PERSON_NAME][EMAIL_ADDRESS][DOMAIN_NAME]" at bounding box center [369, 229] width 204 height 29
drag, startPoint x: 469, startPoint y: 222, endPoint x: 408, endPoint y: 224, distance: 61.3
click at [472, 224] on td "[PHONE_NUMBER]" at bounding box center [513, 229] width 82 height 29
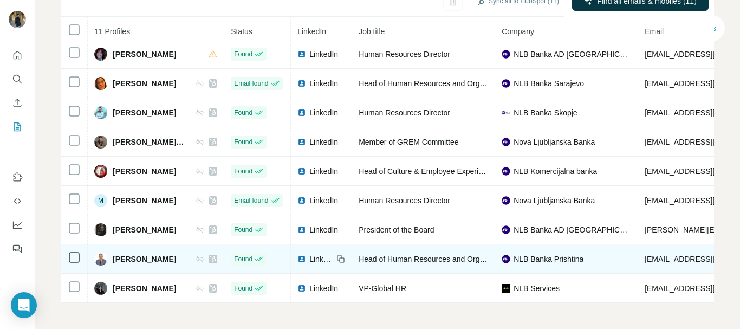
drag, startPoint x: 182, startPoint y: 254, endPoint x: 108, endPoint y: 255, distance: 74.3
click at [108, 255] on div "[PERSON_NAME]" at bounding box center [155, 259] width 123 height 13
click at [345, 255] on icon at bounding box center [341, 259] width 9 height 9
drag, startPoint x: 364, startPoint y: 255, endPoint x: 488, endPoint y: 254, distance: 124.7
click at [488, 254] on td "Head of Human Resources and Organisation Sector" at bounding box center [423, 258] width 143 height 29
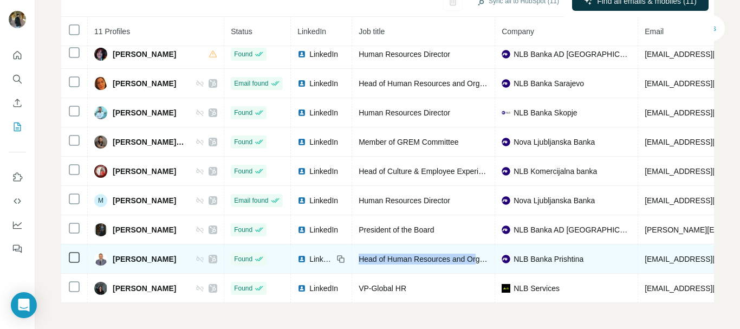
scroll to position [70, 371]
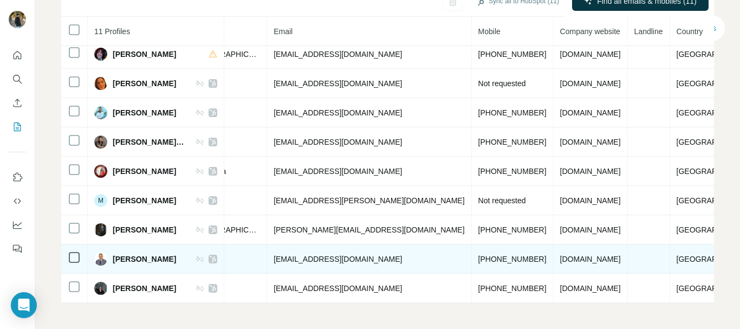
drag, startPoint x: 397, startPoint y: 253, endPoint x: 279, endPoint y: 255, distance: 118.2
click at [279, 255] on td "[EMAIL_ADDRESS][DOMAIN_NAME]" at bounding box center [369, 258] width 204 height 29
drag, startPoint x: 464, startPoint y: 249, endPoint x: 403, endPoint y: 250, distance: 60.7
click at [403, 250] on tr "[PERSON_NAME] Found LinkedIn Head of Human Resources and Organisation Sector NL…" at bounding box center [226, 258] width 1072 height 29
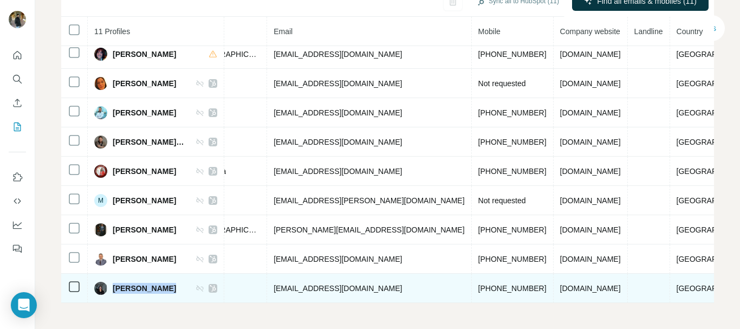
drag, startPoint x: 170, startPoint y: 287, endPoint x: 115, endPoint y: 286, distance: 55.3
click at [115, 286] on div "[PERSON_NAME]" at bounding box center [155, 288] width 123 height 13
drag, startPoint x: 391, startPoint y: 281, endPoint x: 276, endPoint y: 278, distance: 115.5
click at [276, 278] on td "[EMAIL_ADDRESS][DOMAIN_NAME]" at bounding box center [369, 288] width 204 height 29
drag, startPoint x: 472, startPoint y: 281, endPoint x: 411, endPoint y: 285, distance: 60.3
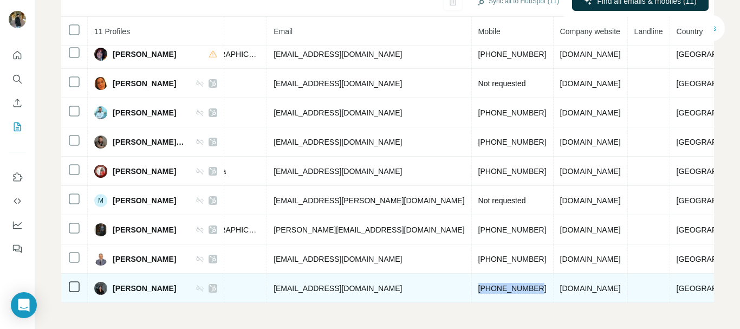
click at [472, 285] on td "[PHONE_NUMBER]" at bounding box center [513, 288] width 82 height 29
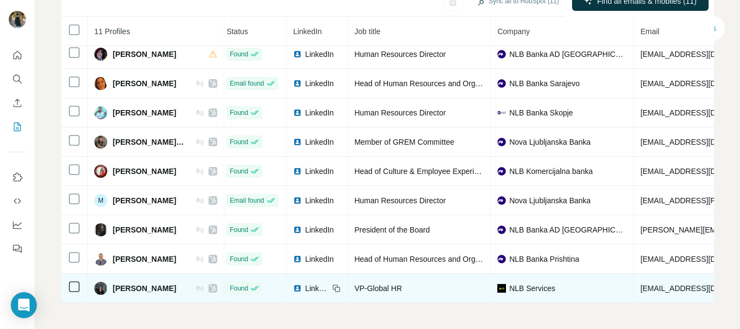
scroll to position [70, 0]
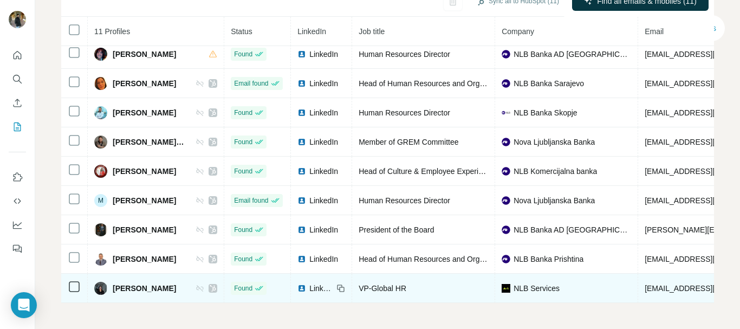
click at [345, 284] on icon at bounding box center [341, 288] width 9 height 9
